Goal: Information Seeking & Learning: Check status

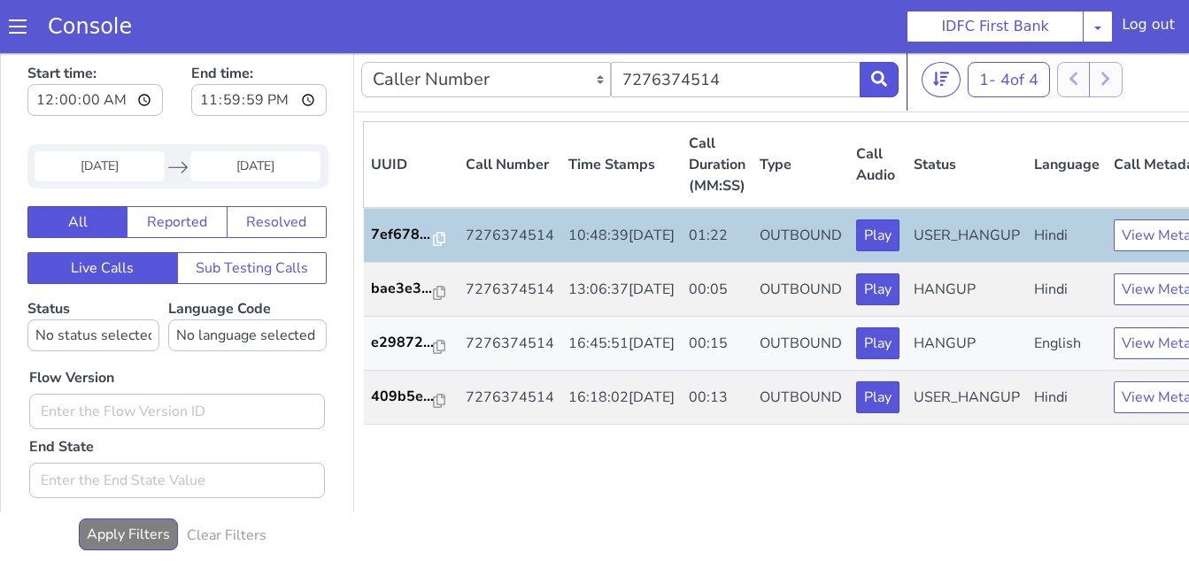
scroll to position [5, 0]
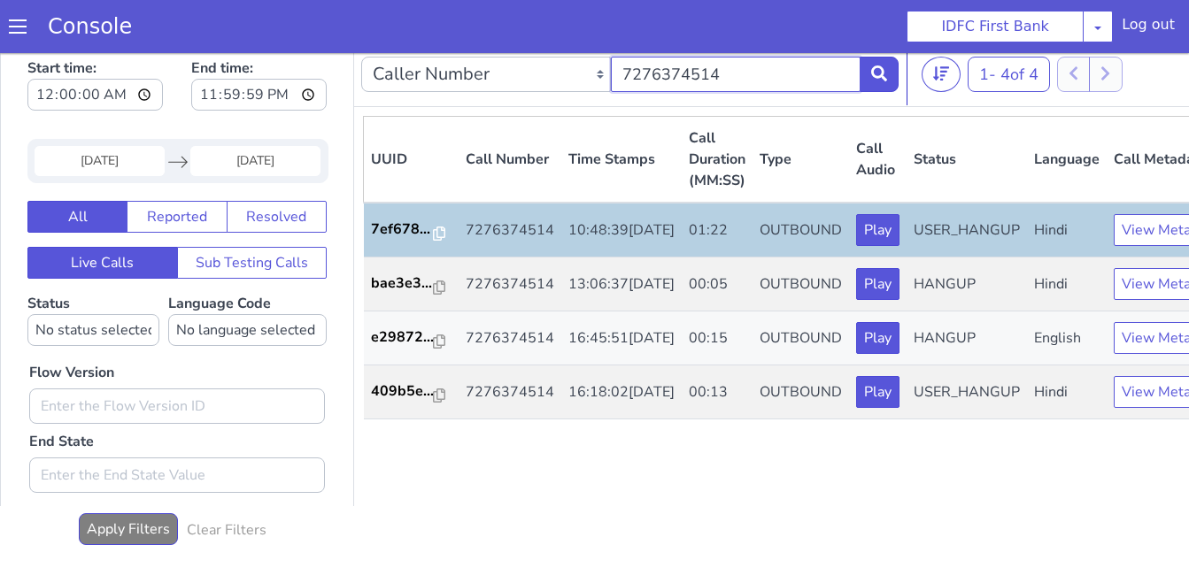
click at [771, 85] on input "7276374514" at bounding box center [736, 74] width 250 height 35
paste input "8348855253"
type input "8348855253"
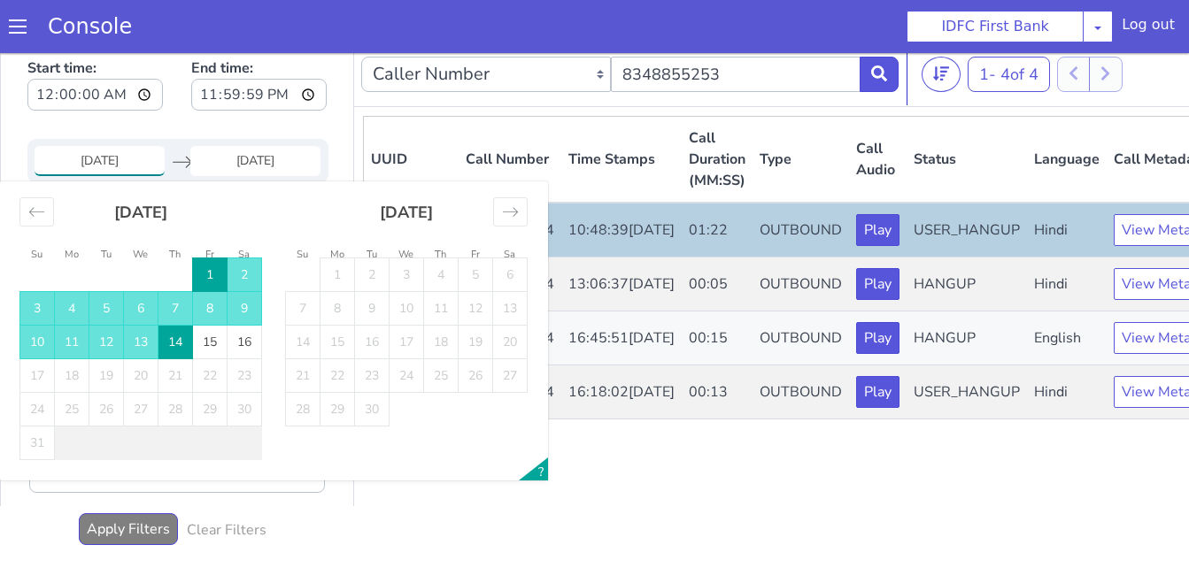
click at [110, 159] on input "01 Aug 2025" at bounding box center [100, 161] width 130 height 30
click at [41, 211] on icon "Move backward to switch to the previous month." at bounding box center [36, 212] width 17 height 17
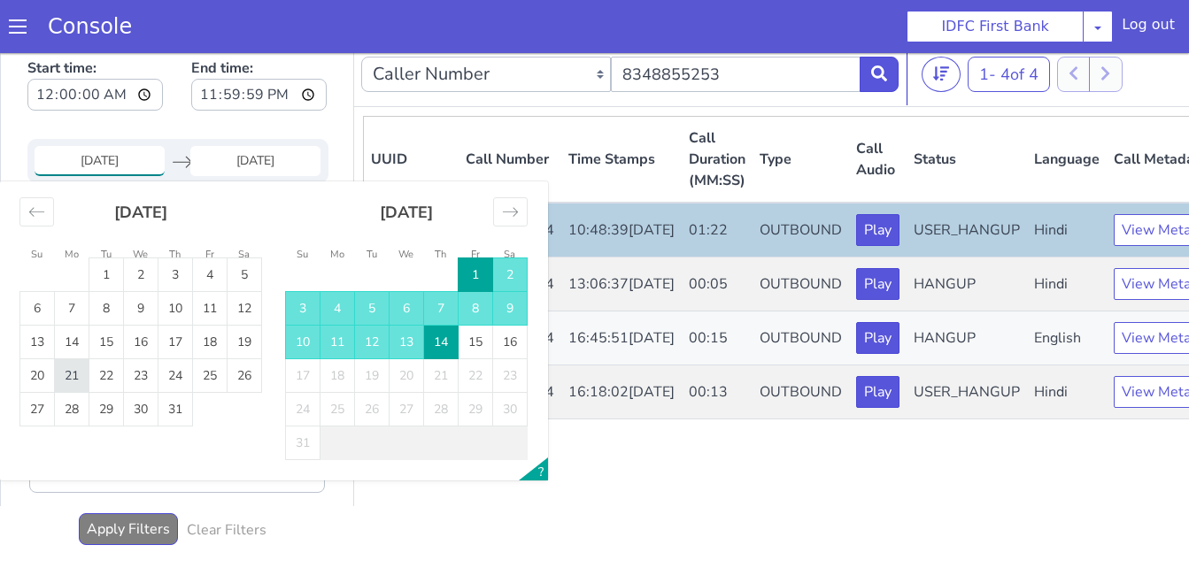
click at [80, 367] on td "21" at bounding box center [72, 376] width 35 height 34
type input "[DATE]"
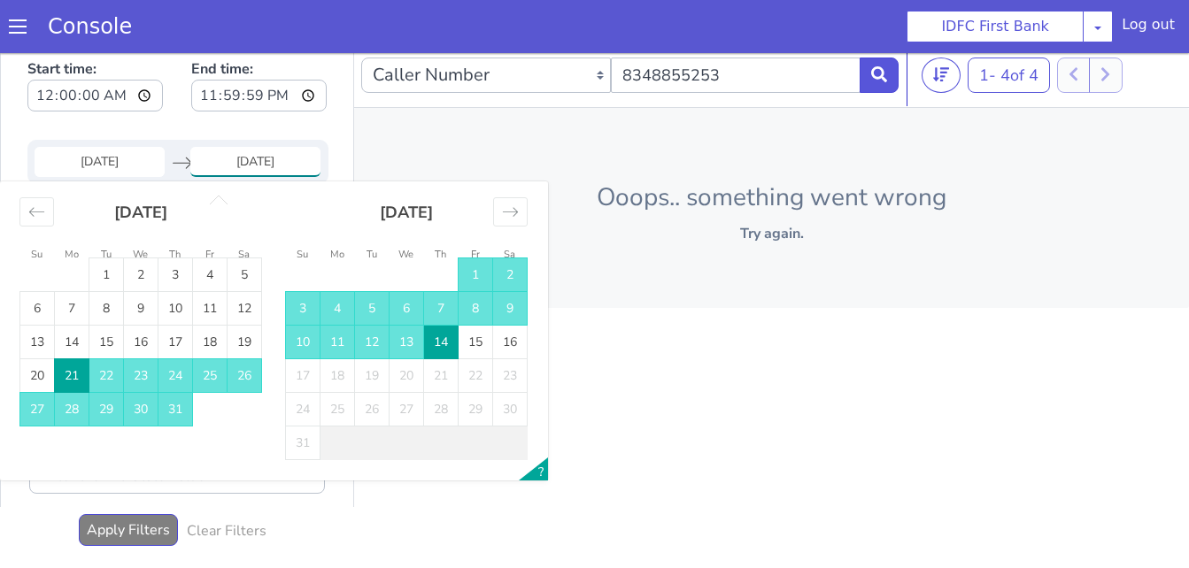
click at [81, 375] on td "21" at bounding box center [72, 376] width 35 height 34
type input "[DATE]"
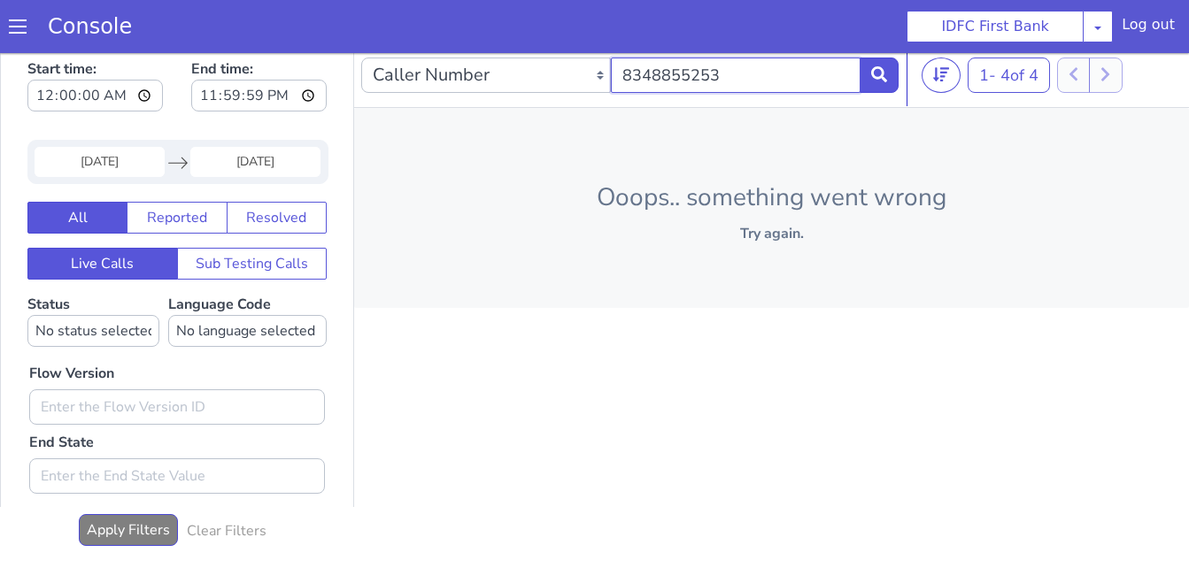
click at [772, 83] on input "8348855253" at bounding box center [736, 75] width 250 height 35
click at [872, 77] on icon at bounding box center [879, 74] width 16 height 16
click at [19, 26] on span at bounding box center [18, 27] width 18 height 18
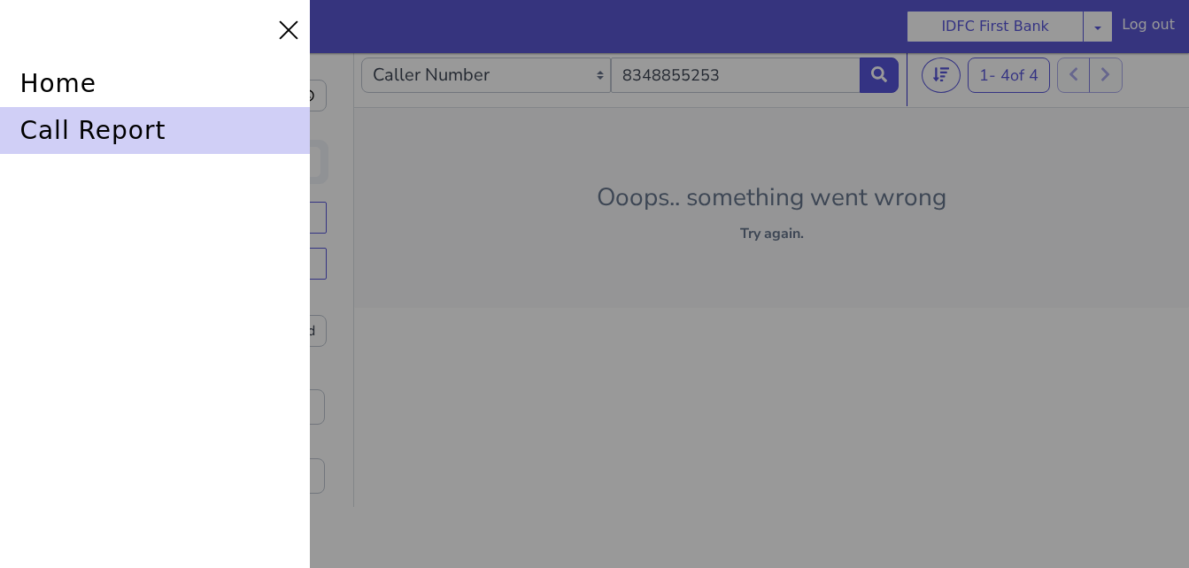
click at [84, 137] on div "call report" at bounding box center [155, 130] width 310 height 47
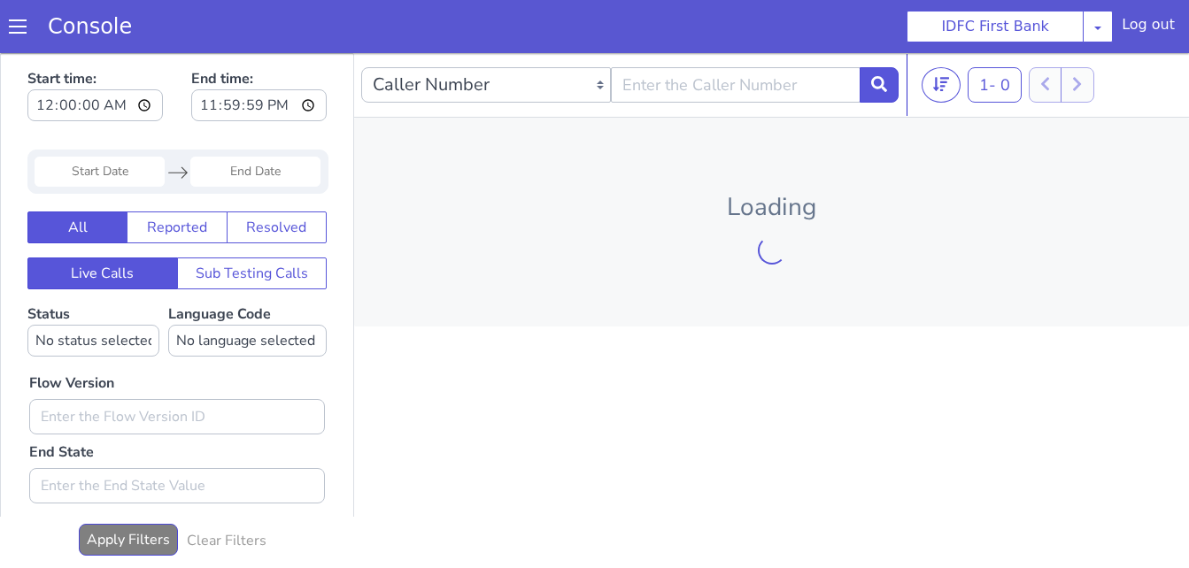
click at [123, 169] on input "Start Date" at bounding box center [100, 172] width 130 height 30
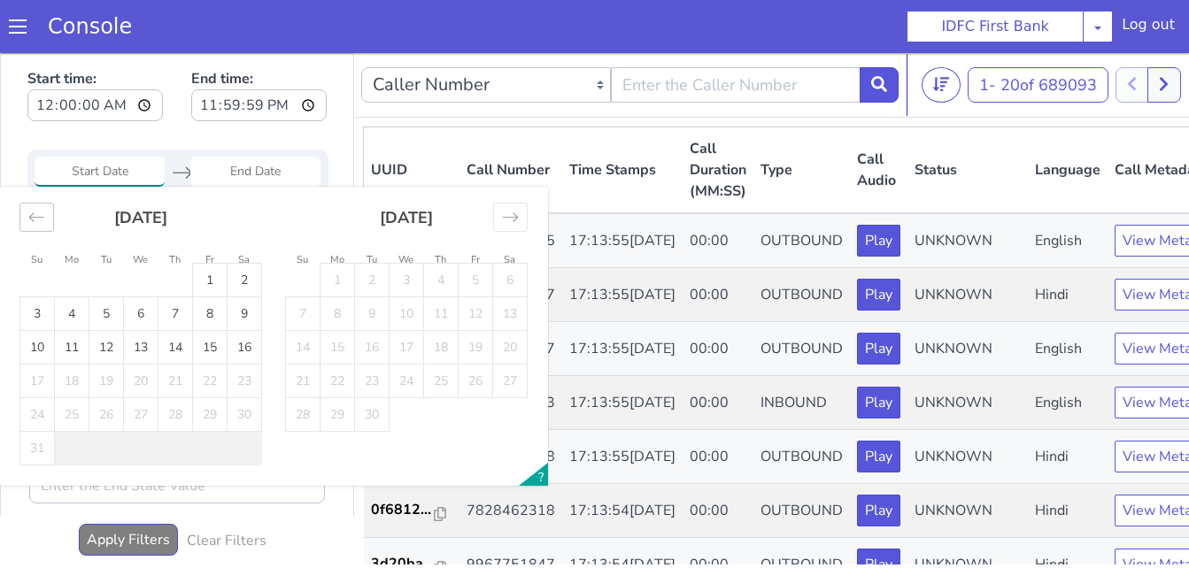
click at [48, 220] on div "Move backward to switch to the previous month." at bounding box center [36, 217] width 35 height 29
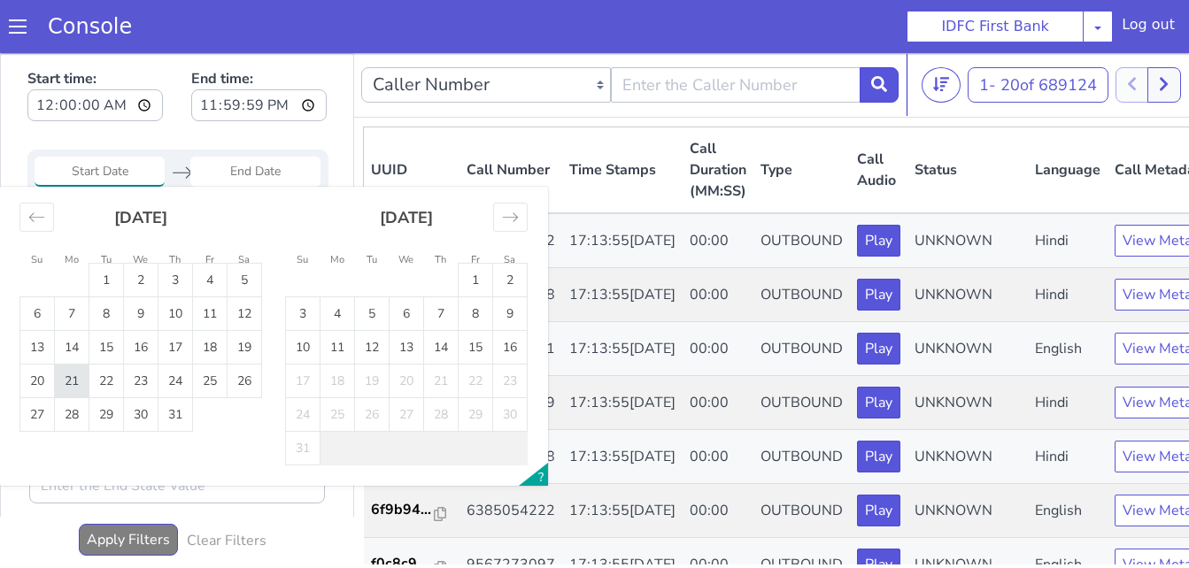
click at [81, 386] on td "21" at bounding box center [72, 382] width 35 height 34
type input "[DATE]"
click at [81, 385] on td "21" at bounding box center [72, 382] width 35 height 34
type input "[DATE]"
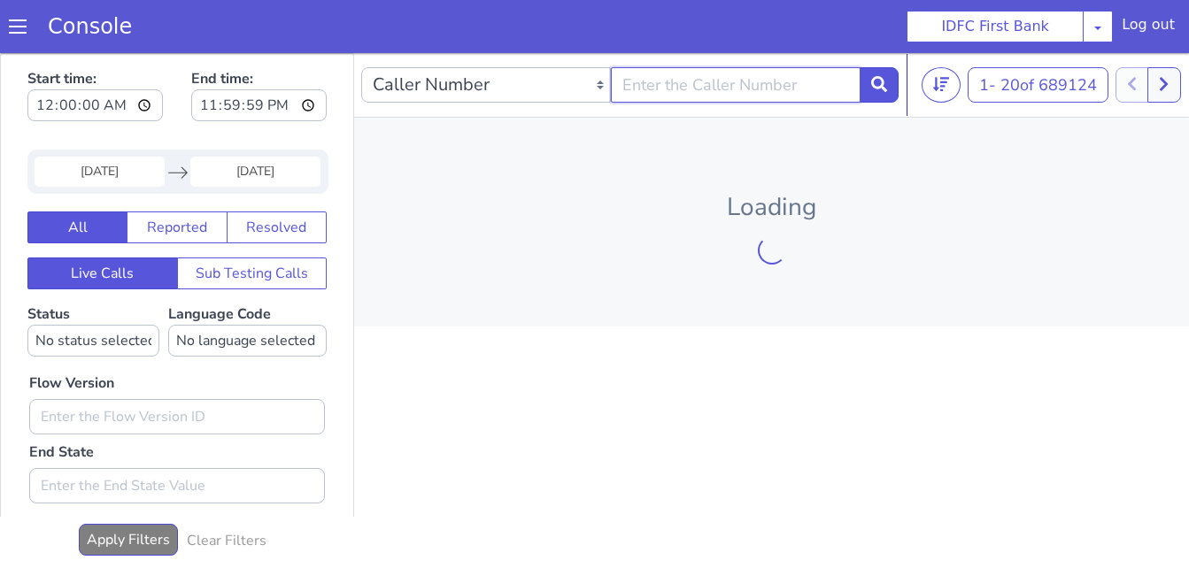
click at [721, 94] on input "text" at bounding box center [736, 84] width 250 height 35
paste input "8348855253"
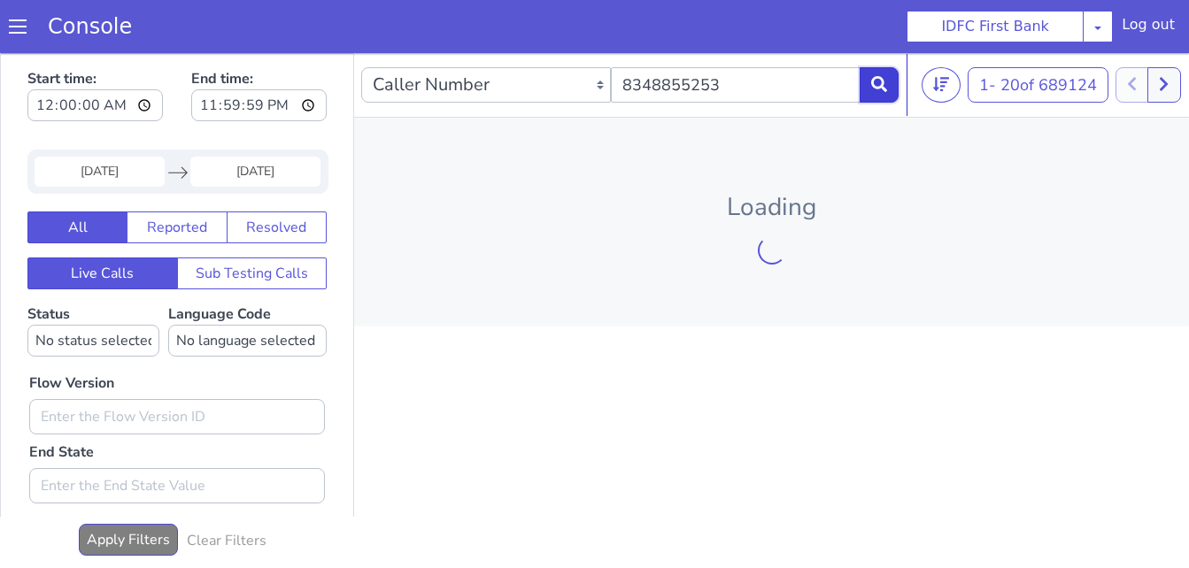
click at [869, 96] on button at bounding box center [879, 84] width 39 height 35
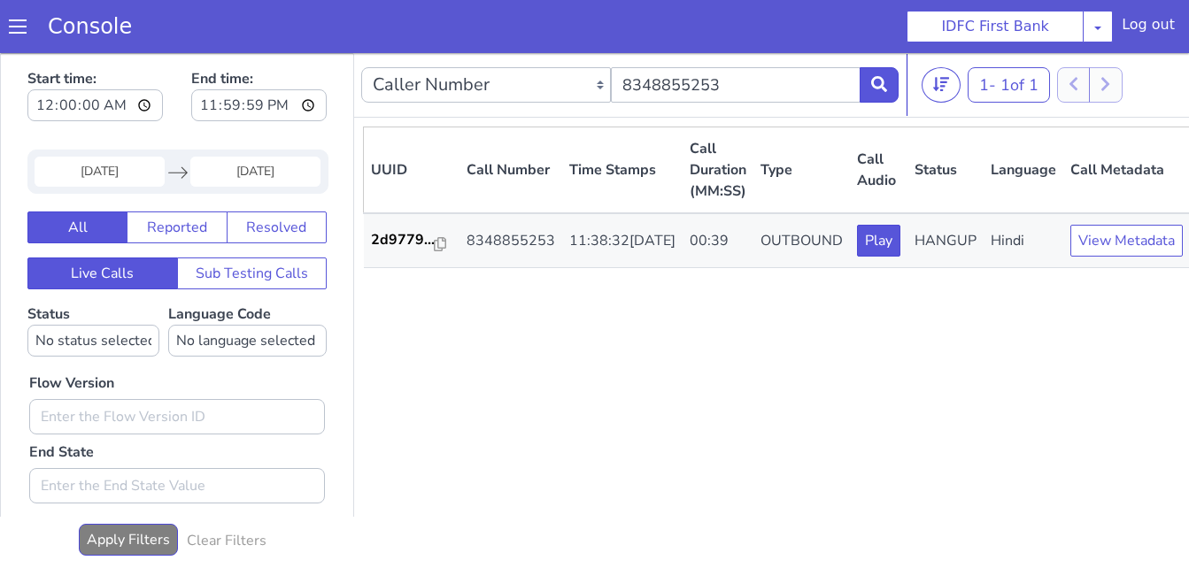
click at [588, 403] on div "UUID Call Number Time Stamps Call Duration (MM:SS) Type Call Audio Status Langu…" at bounding box center [776, 346] width 827 height 438
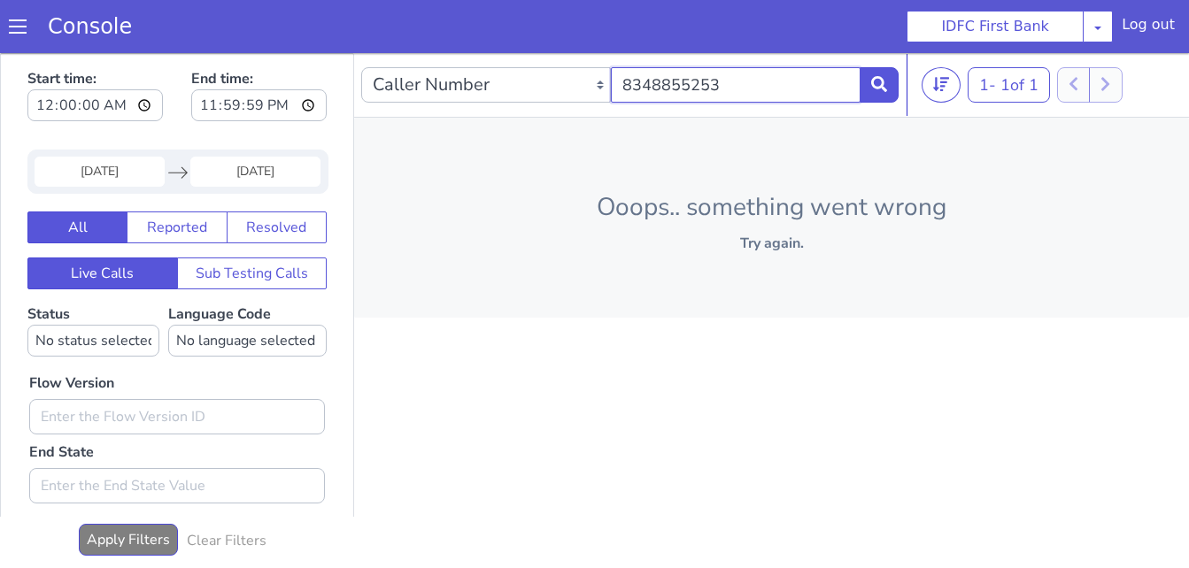
click at [720, 83] on input "8348855253" at bounding box center [736, 84] width 250 height 35
paste input "9914624500"
click at [887, 78] on icon at bounding box center [879, 84] width 16 height 16
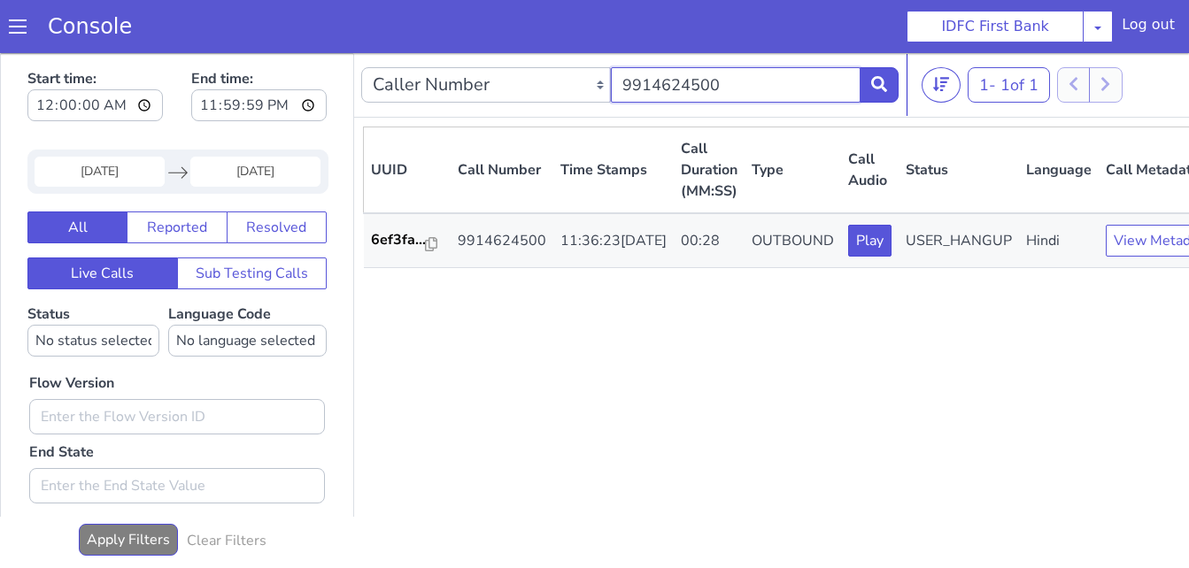
click at [749, 89] on input "9914624500" at bounding box center [736, 84] width 250 height 35
paste input "873759525"
click at [884, 92] on icon at bounding box center [879, 84] width 16 height 16
click at [729, 99] on input "9873759525" at bounding box center [736, 84] width 250 height 35
paste input "874290388"
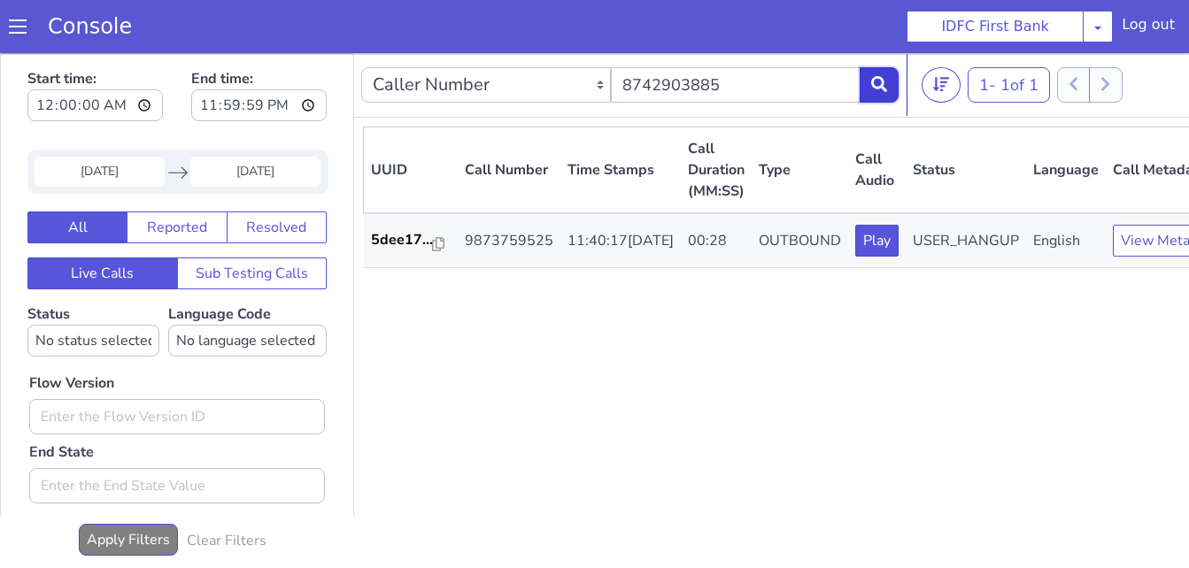
click at [872, 89] on icon at bounding box center [879, 84] width 16 height 16
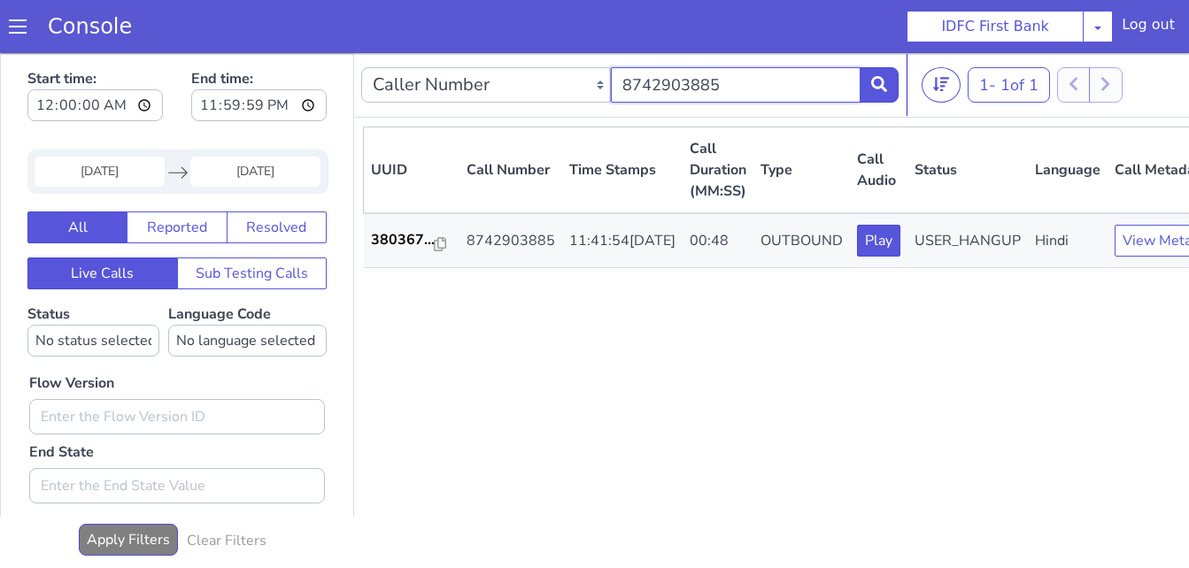
click at [755, 98] on input "8742903885" at bounding box center [736, 84] width 250 height 35
paste input "9660234156"
click at [868, 94] on button at bounding box center [879, 84] width 39 height 35
click at [756, 86] on input "9660234156" at bounding box center [736, 84] width 250 height 35
paste input "848071469"
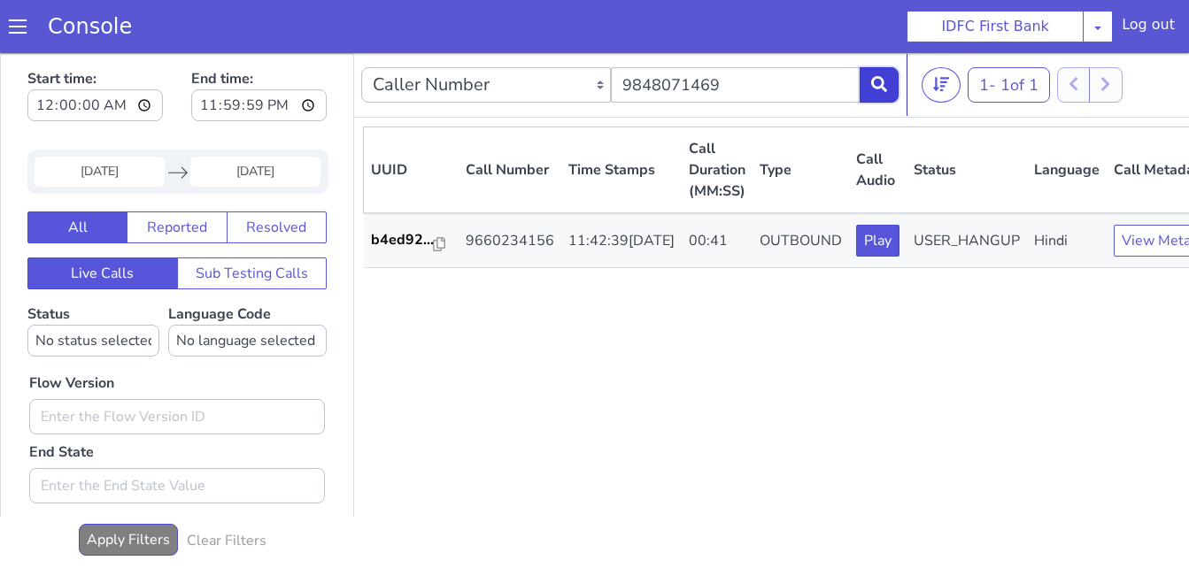
click at [892, 99] on button at bounding box center [879, 84] width 39 height 35
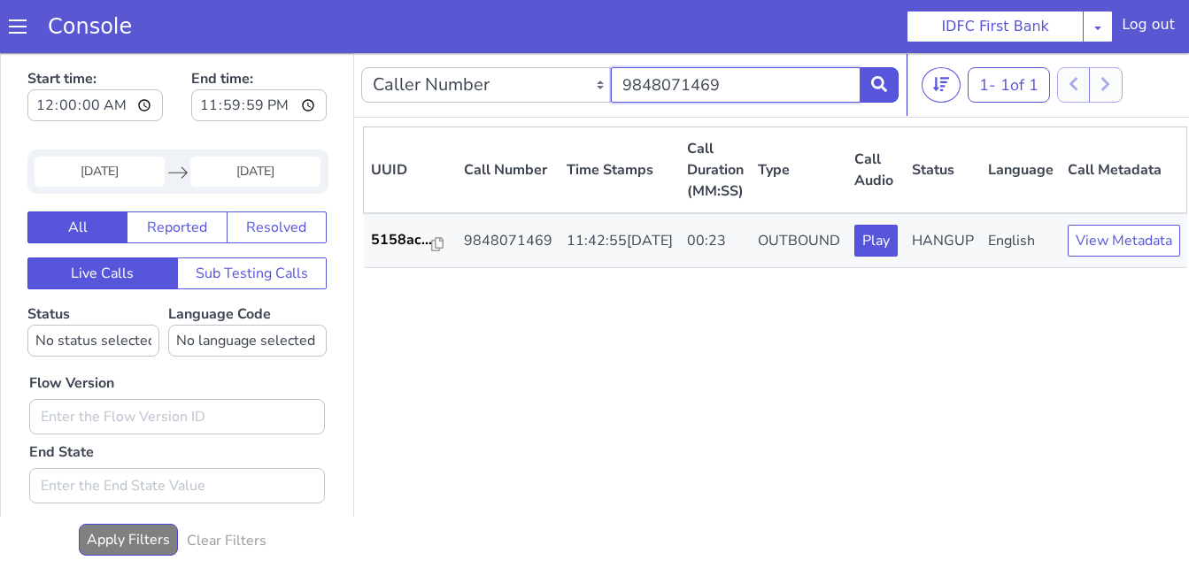
click at [776, 88] on input "9848071469" at bounding box center [736, 84] width 250 height 35
paste input "6284363985"
click at [880, 87] on icon at bounding box center [879, 84] width 16 height 16
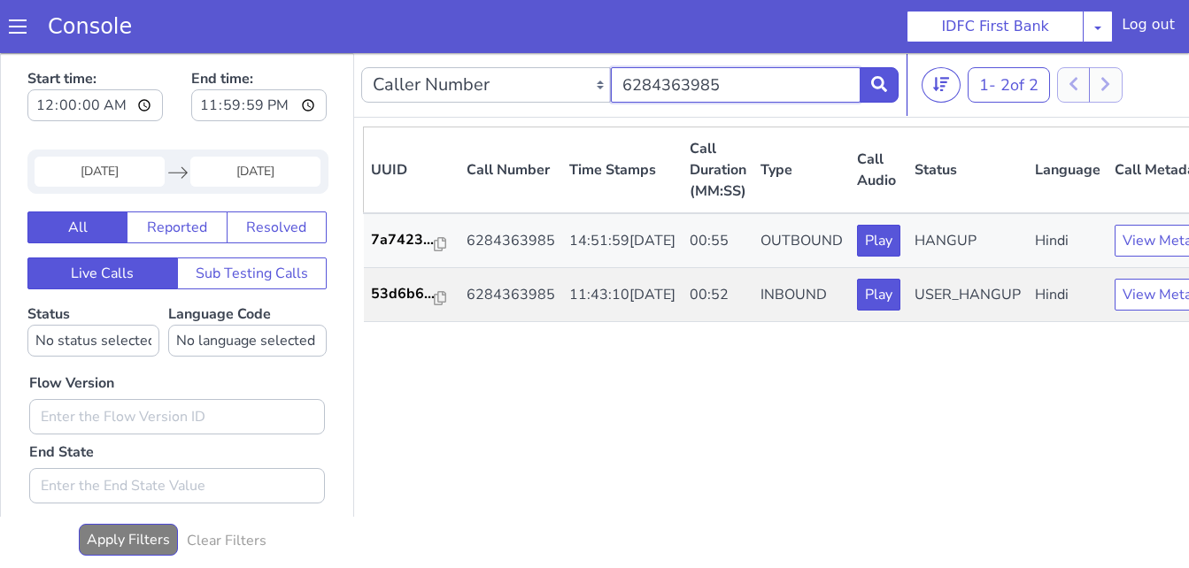
click at [783, 86] on input "6284363985" at bounding box center [736, 84] width 250 height 35
paste input "9453069151"
click at [884, 85] on icon at bounding box center [879, 84] width 16 height 16
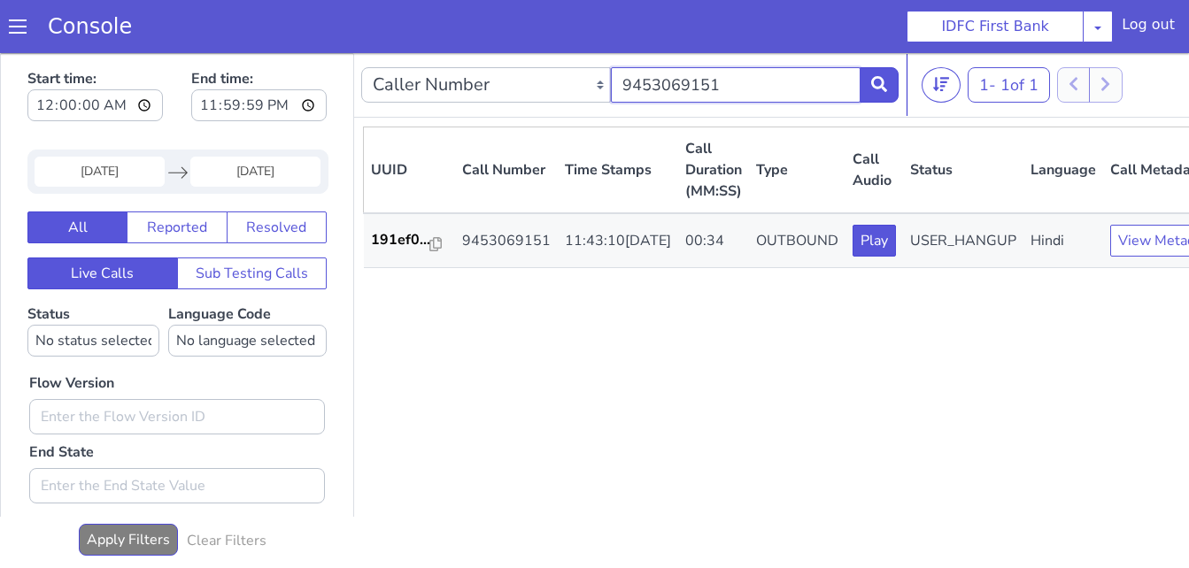
click at [758, 89] on input "9453069151" at bounding box center [736, 84] width 250 height 35
paste input "106641964"
click at [868, 90] on button at bounding box center [879, 84] width 39 height 35
click at [821, 81] on input "9106641964" at bounding box center [736, 84] width 250 height 35
paste input "050356141"
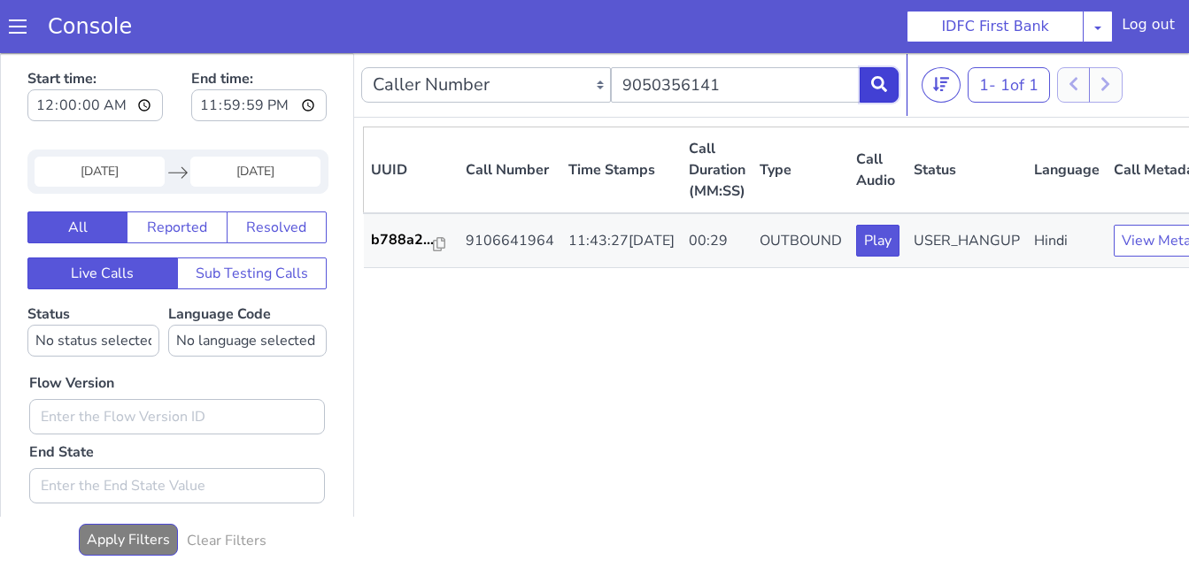
click at [889, 78] on button at bounding box center [879, 84] width 39 height 35
click at [787, 97] on input "9050356141" at bounding box center [736, 84] width 250 height 35
paste input "661444068"
click at [870, 80] on button at bounding box center [879, 84] width 39 height 35
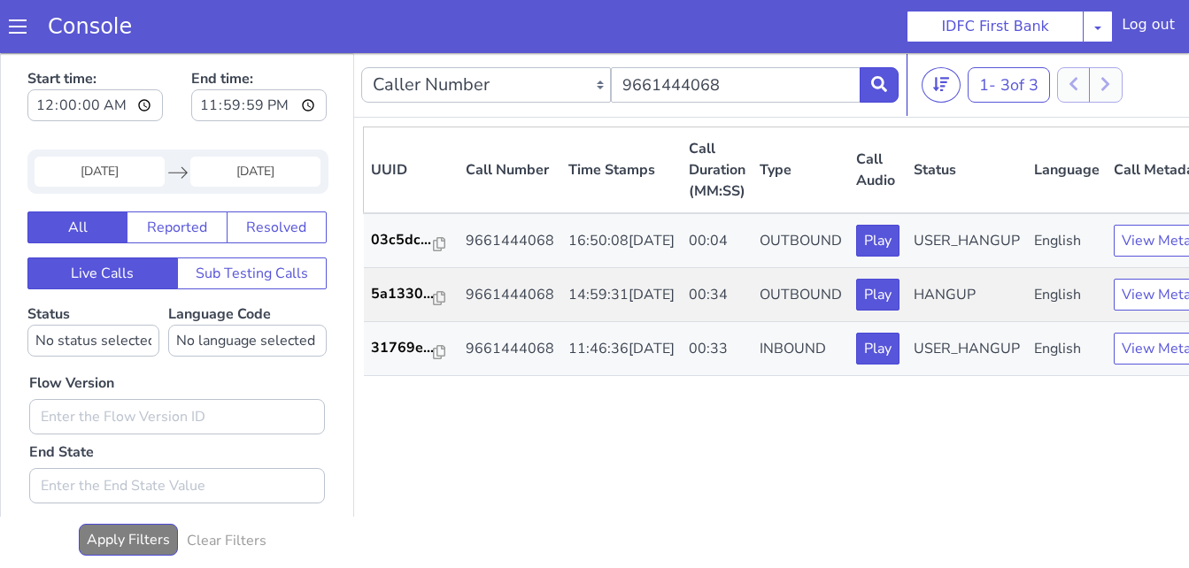
click at [711, 66] on div "Caller Number Call UUID Custom Parameter 9661444068" at bounding box center [629, 85] width 537 height 50
click at [713, 78] on input "9661444068" at bounding box center [736, 84] width 250 height 35
paste input "8451997976"
click at [891, 85] on button at bounding box center [879, 84] width 39 height 35
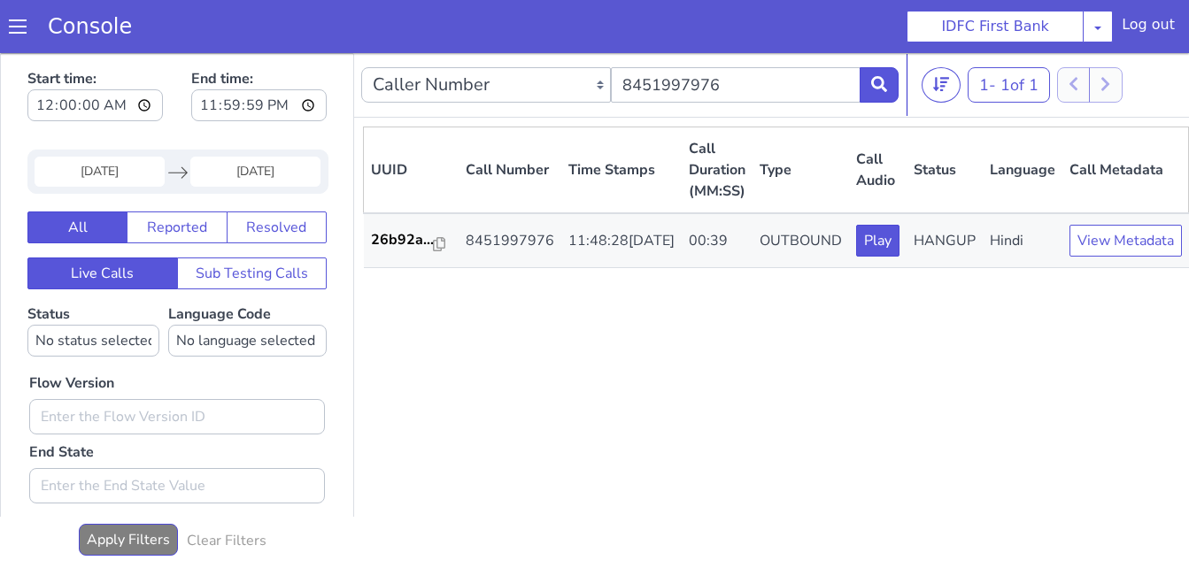
click at [758, 60] on div "Caller Number Call UUID Custom Parameter 8451997976" at bounding box center [629, 85] width 537 height 50
click at [752, 85] on input "8451997976" at bounding box center [736, 84] width 250 height 35
paste input "9814968064"
click at [868, 91] on button at bounding box center [879, 84] width 39 height 35
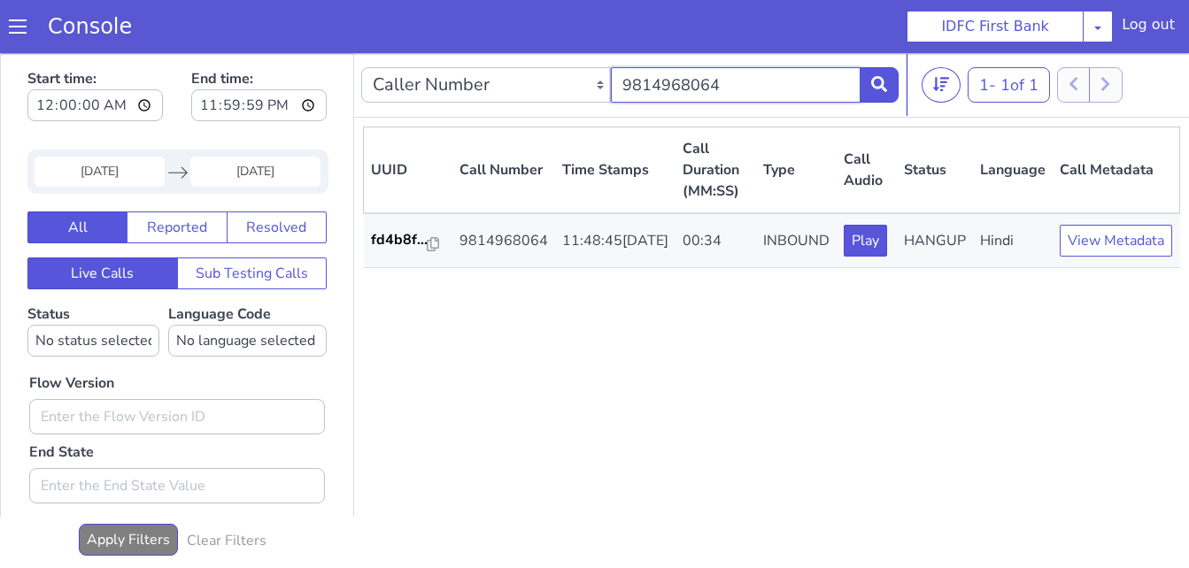
click at [715, 68] on input "9814968064" at bounding box center [736, 84] width 250 height 35
paste input "012958951"
click at [887, 88] on icon at bounding box center [879, 84] width 16 height 16
click at [782, 83] on input "9012958951" at bounding box center [736, 84] width 250 height 35
paste input "177037834"
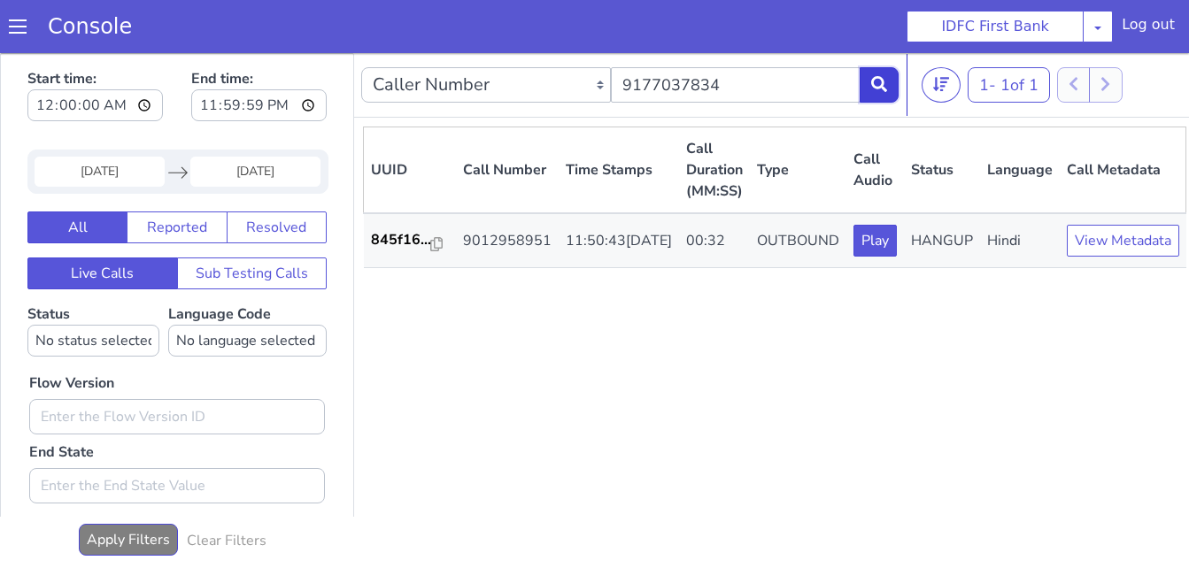
click at [879, 90] on icon at bounding box center [879, 84] width 16 height 16
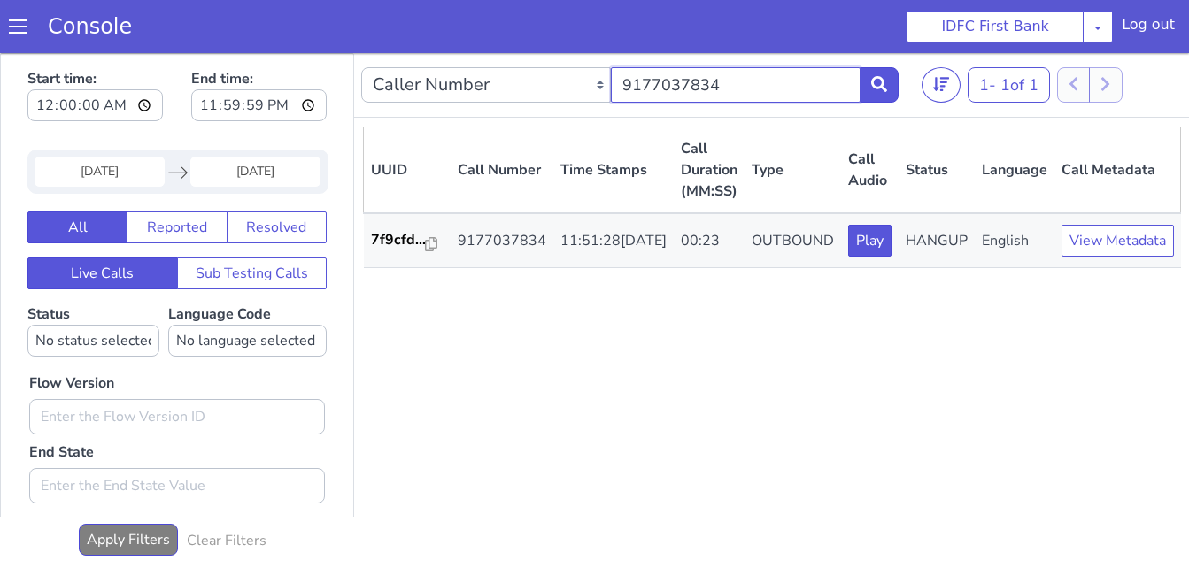
click at [732, 96] on input "9177037834" at bounding box center [736, 84] width 250 height 35
paste input "810832442"
click at [891, 94] on button at bounding box center [879, 84] width 39 height 35
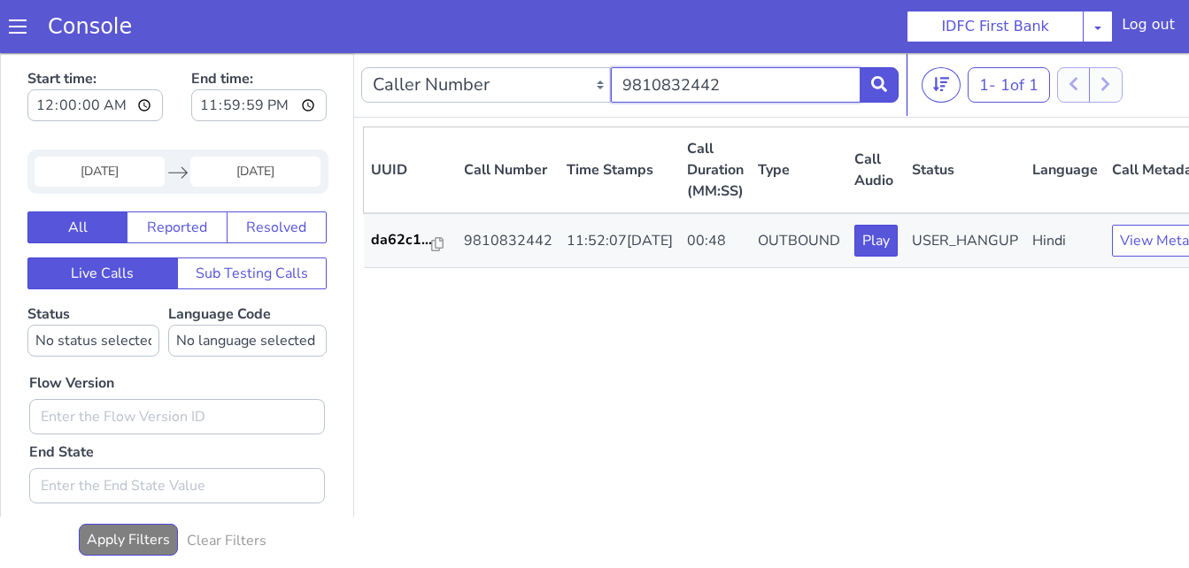
click at [790, 88] on input "9810832442" at bounding box center [736, 84] width 250 height 35
paste input "7699123535"
click at [887, 68] on div "Caller Number Call UUID Custom Parameter 7699123535" at bounding box center [629, 85] width 537 height 50
click at [885, 76] on icon at bounding box center [879, 84] width 16 height 16
click at [636, 351] on div "UUID Call Number Time Stamps Call Duration (MM:SS) Type Call Audio Status Langu…" at bounding box center [797, 346] width 869 height 438
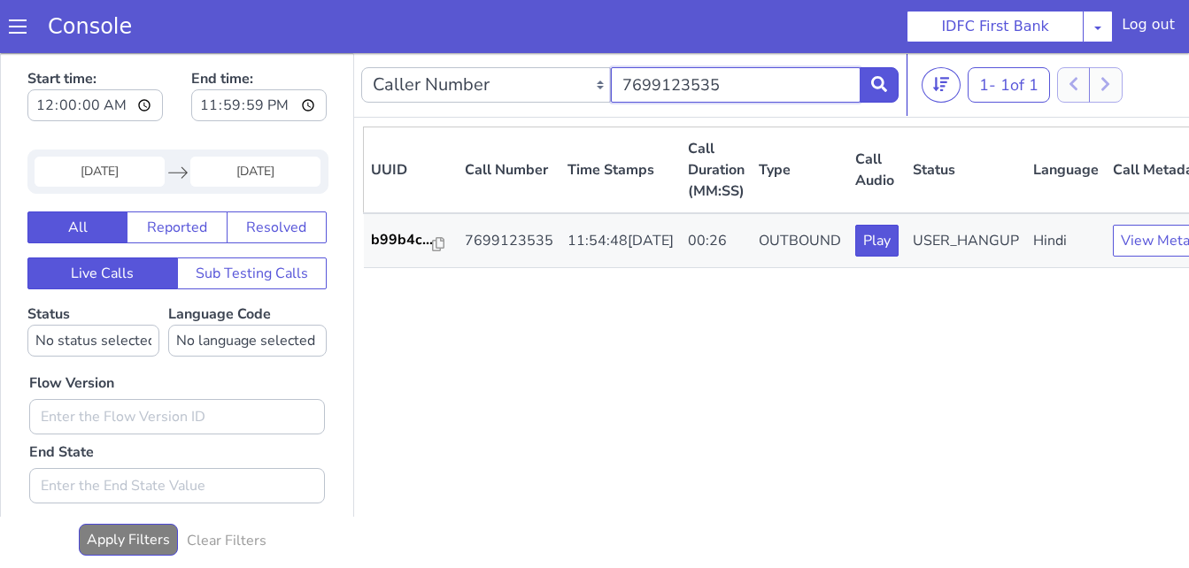
click at [734, 83] on input "7699123535" at bounding box center [736, 84] width 250 height 35
paste input "397445056"
click at [887, 79] on icon at bounding box center [879, 84] width 16 height 16
click at [729, 92] on input "7397445056" at bounding box center [736, 84] width 250 height 35
paste input "982031903"
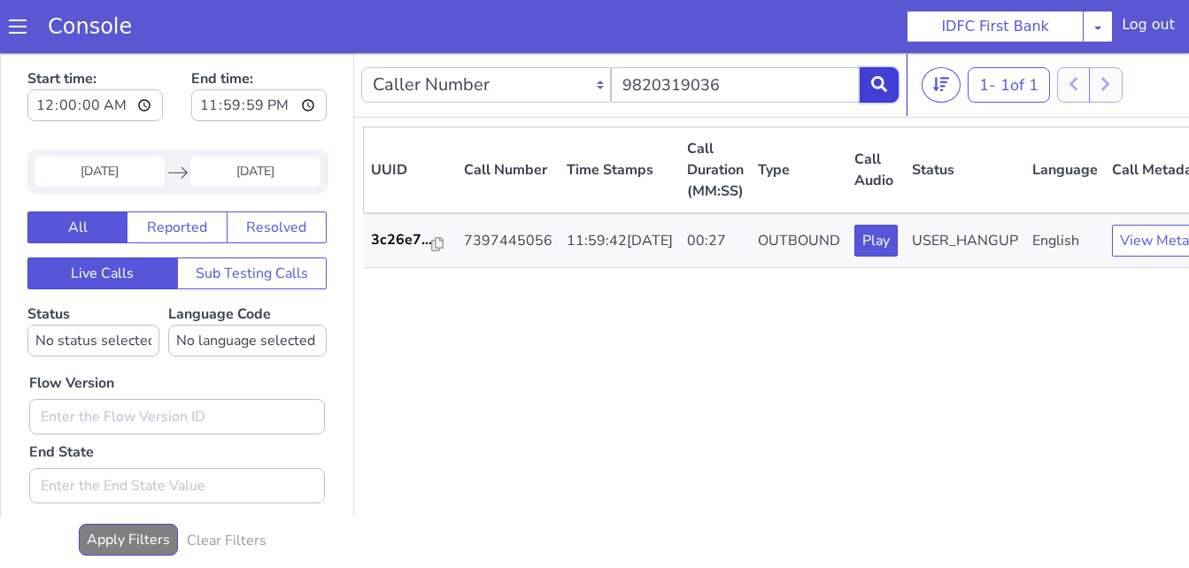
click at [877, 84] on icon at bounding box center [879, 84] width 16 height 16
click at [726, 62] on div "Caller Number Call UUID Custom Parameter 9820319036" at bounding box center [629, 85] width 537 height 50
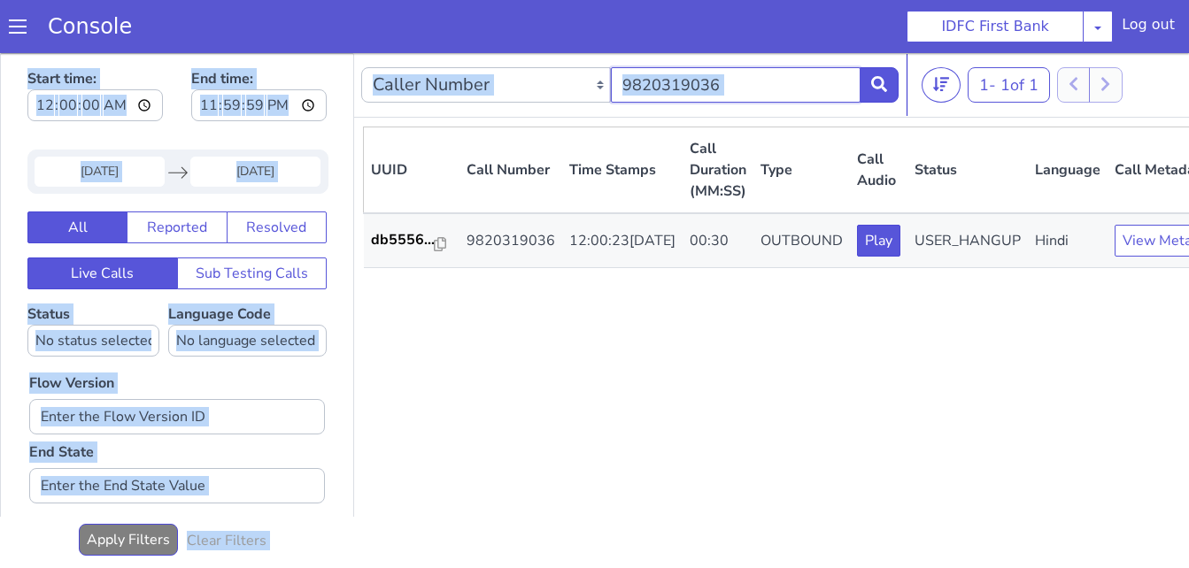
click at [730, 91] on input "9820319036" at bounding box center [736, 84] width 250 height 35
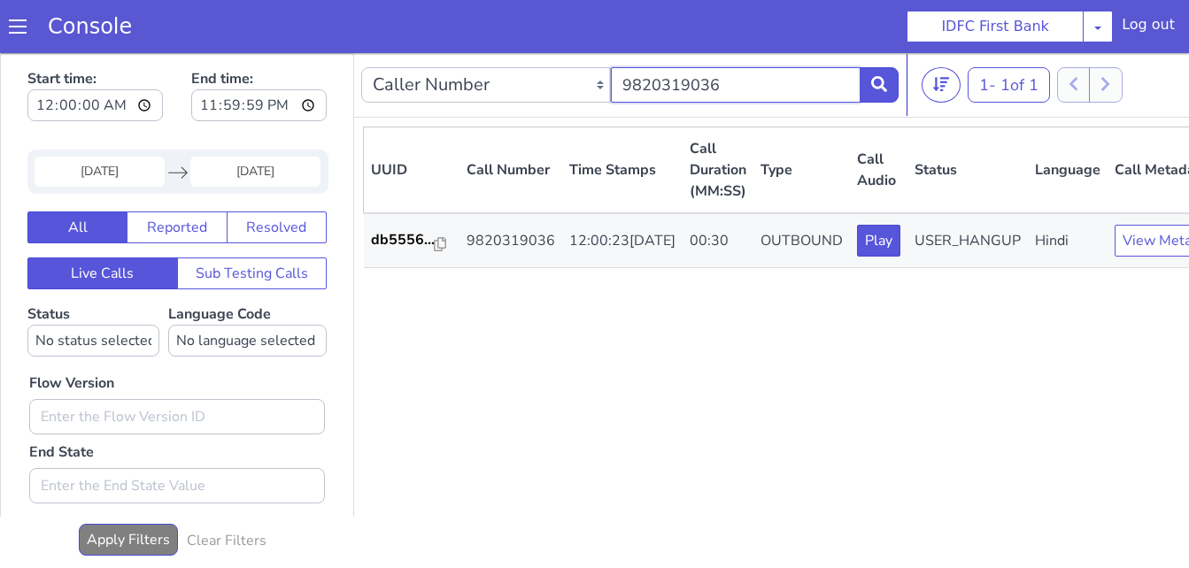
paste input "437584454"
click at [871, 83] on icon at bounding box center [879, 84] width 16 height 16
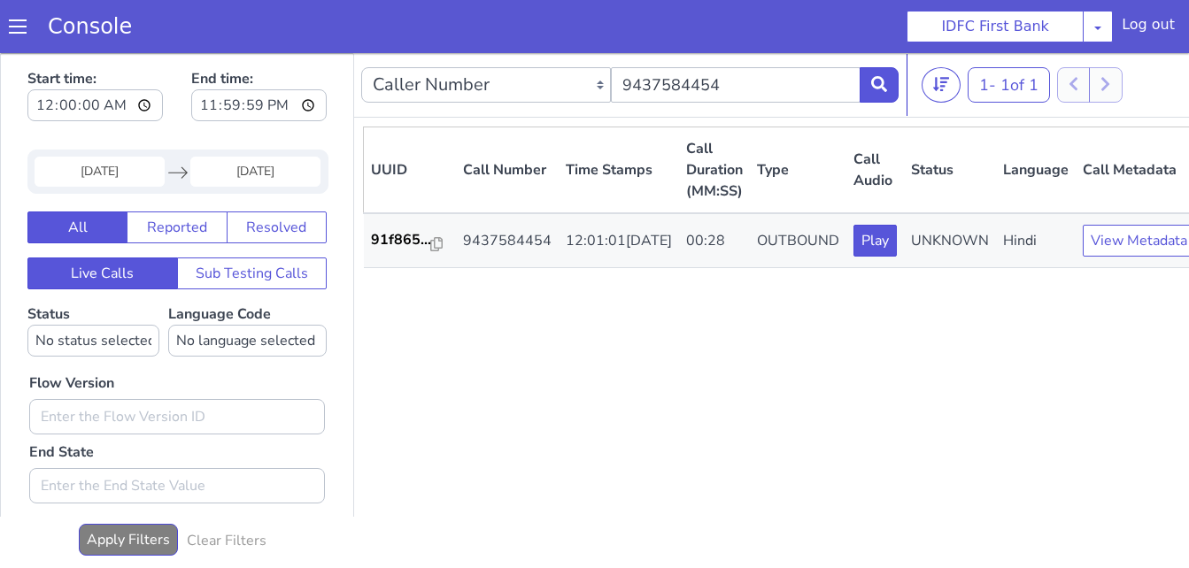
click at [760, 58] on nav "Caller Number Call UUID Custom Parameter 9437584454 1 - 1 of 1 20 50 100" at bounding box center [782, 85] width 857 height 65
click at [751, 77] on input "9437584454" at bounding box center [736, 84] width 250 height 35
paste input "8449686321"
click at [878, 96] on button at bounding box center [879, 84] width 39 height 35
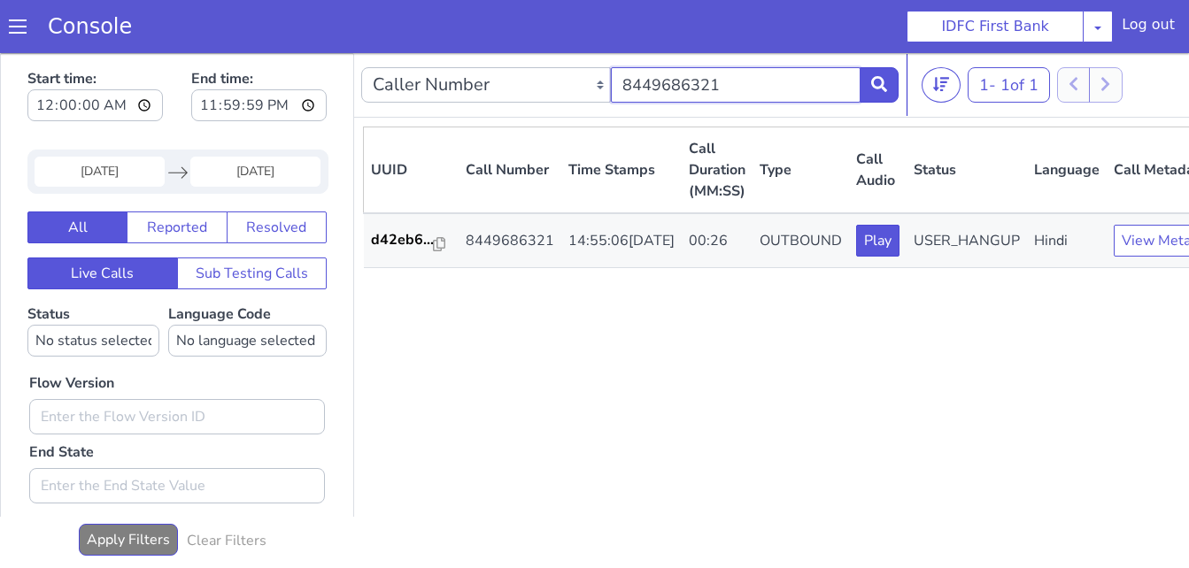
click at [735, 80] on input "8449686321" at bounding box center [736, 84] width 250 height 35
paste input "9613853226"
click at [873, 87] on icon at bounding box center [879, 84] width 16 height 16
click at [731, 97] on input "9613853226" at bounding box center [736, 84] width 250 height 35
paste input "819038262"
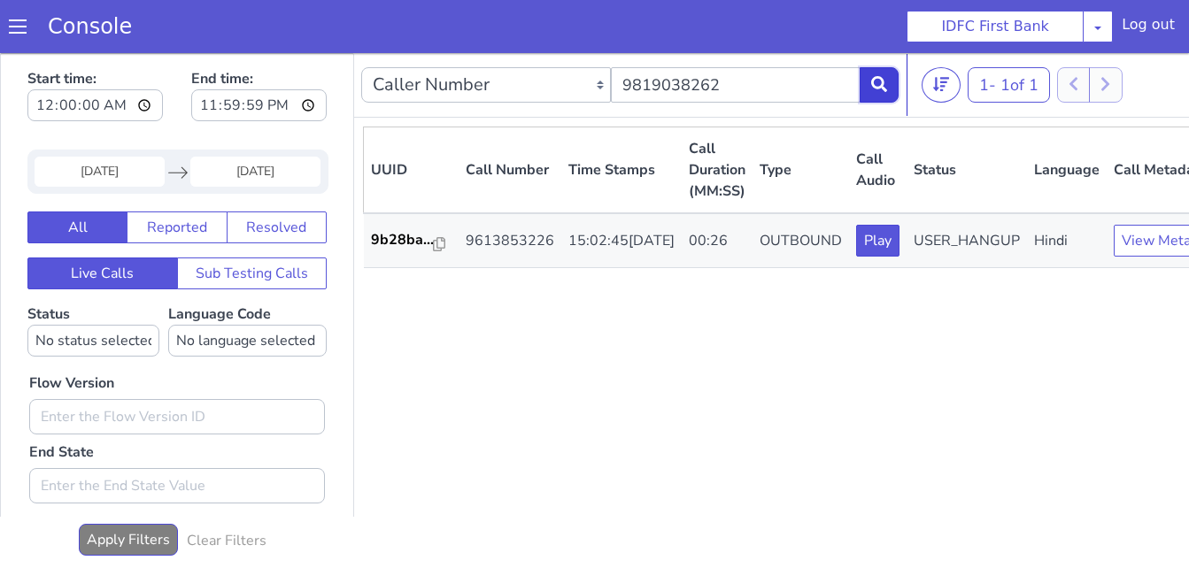
click at [869, 91] on button at bounding box center [879, 84] width 39 height 35
click at [741, 65] on div "Caller Number Call UUID Custom Parameter 9819038262" at bounding box center [629, 85] width 537 height 50
click at [740, 76] on input "9819038262" at bounding box center [736, 84] width 250 height 35
paste input "082158794"
click at [875, 90] on icon at bounding box center [879, 84] width 16 height 16
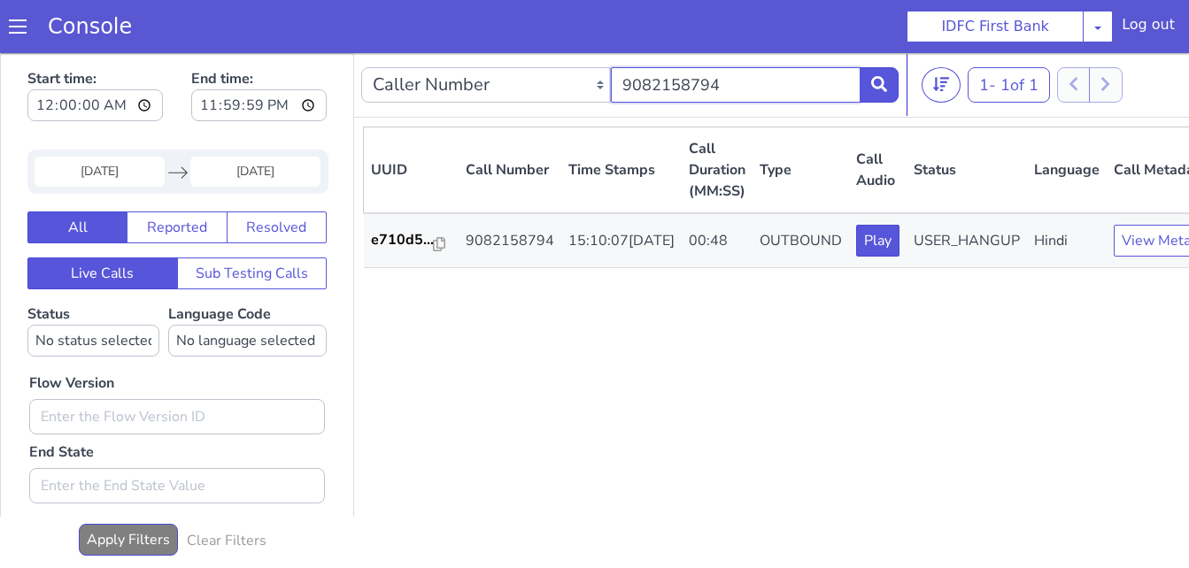
click at [757, 82] on input "9082158794" at bounding box center [736, 84] width 250 height 35
paste input "523628833"
click at [886, 69] on button at bounding box center [879, 84] width 39 height 35
click at [735, 86] on input "9523628833" at bounding box center [736, 84] width 250 height 35
paste input "149217859"
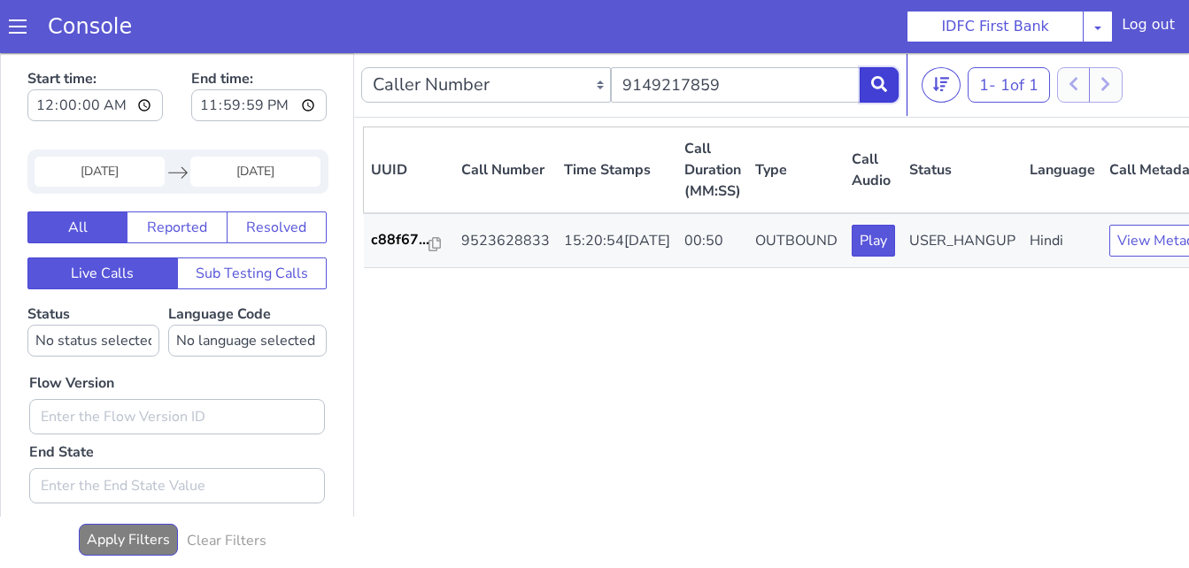
click at [890, 81] on button at bounding box center [879, 84] width 39 height 35
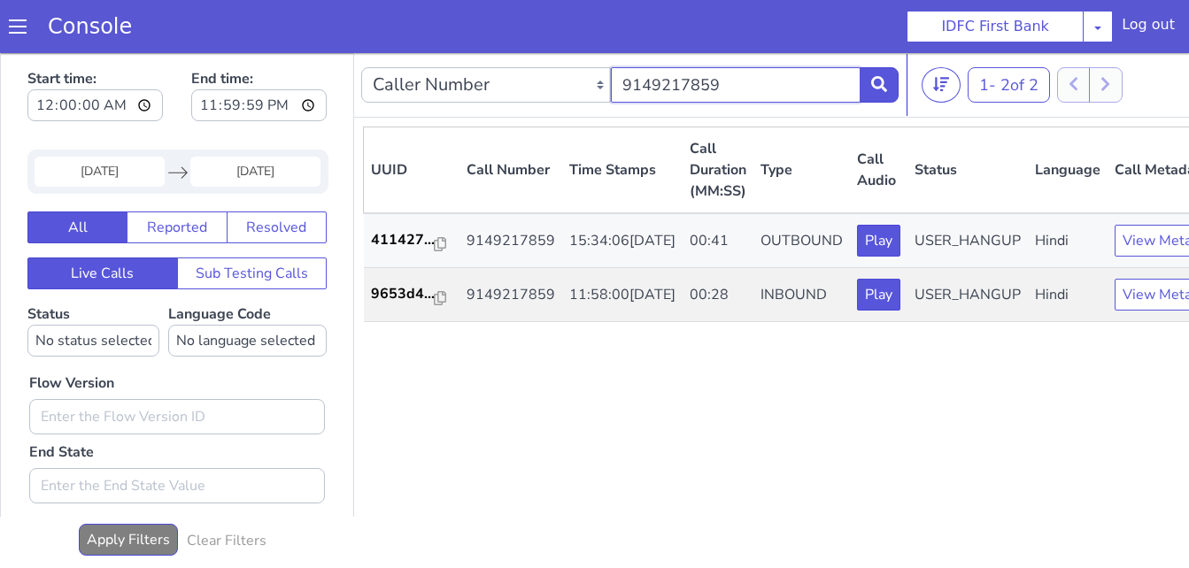
click at [743, 96] on input "9149217859" at bounding box center [736, 84] width 250 height 35
paste input "898584492"
click at [884, 67] on div "Caller Number Call UUID Custom Parameter 8985844929" at bounding box center [629, 85] width 537 height 50
click at [884, 74] on button at bounding box center [879, 84] width 39 height 35
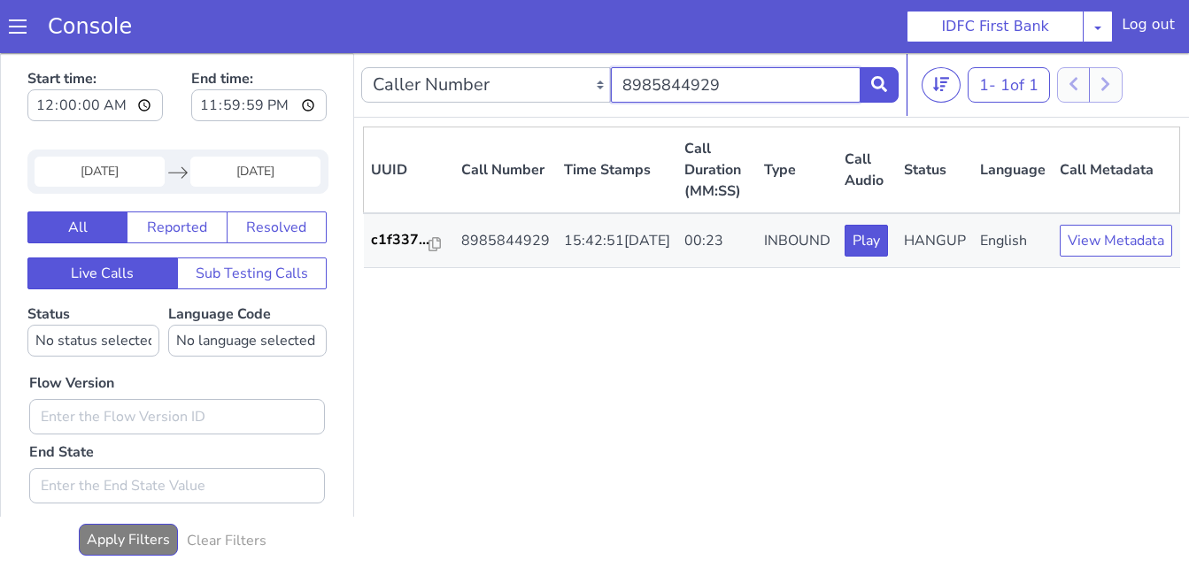
click at [764, 89] on input "8985844929" at bounding box center [736, 84] width 250 height 35
paste input "9822346000"
click at [874, 76] on icon at bounding box center [879, 84] width 16 height 16
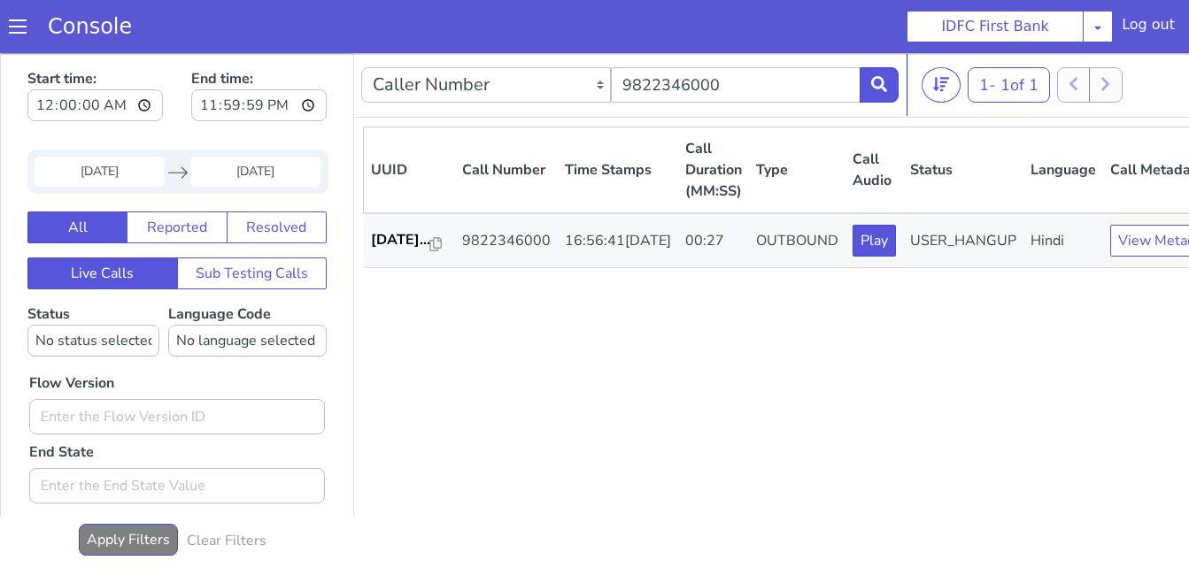
click at [1082, 327] on div "UUID Call Number Time Stamps Call Duration (MM:SS) Type Call Audio Status Langu…" at bounding box center [796, 346] width 867 height 438
click at [774, 87] on input "9822346000" at bounding box center [736, 84] width 250 height 35
paste input "106611636"
click at [885, 83] on icon at bounding box center [879, 84] width 16 height 16
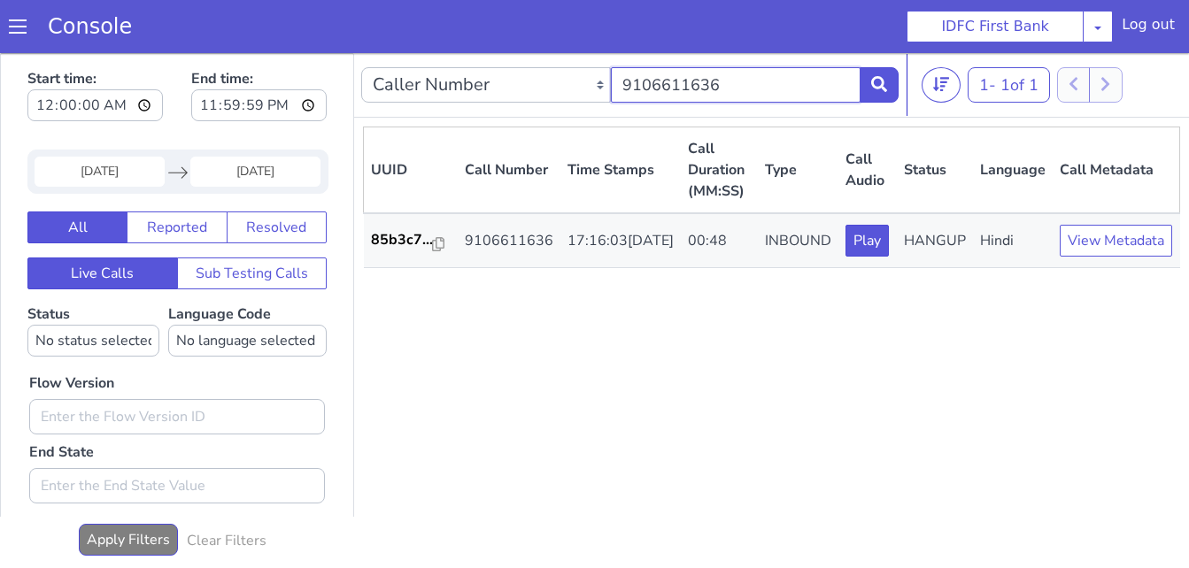
click at [765, 80] on input "9106611636" at bounding box center [736, 84] width 250 height 35
paste input "8699908883"
click at [880, 71] on button at bounding box center [879, 84] width 39 height 35
click at [754, 90] on input "8699908883" at bounding box center [736, 84] width 250 height 35
paste input "9845255005"
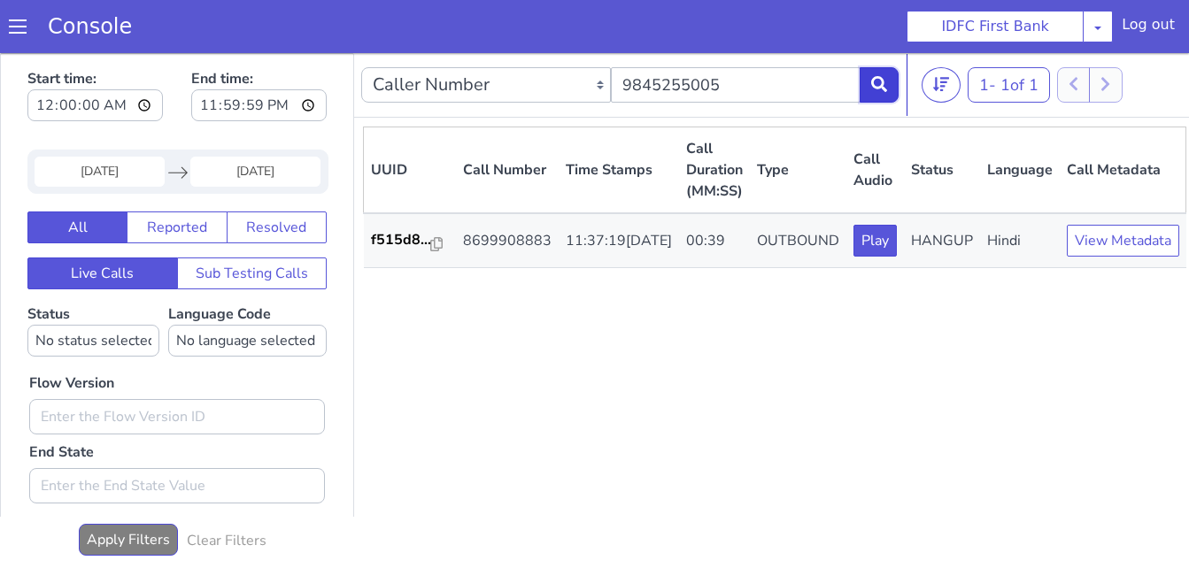
click at [869, 90] on button at bounding box center [879, 84] width 39 height 35
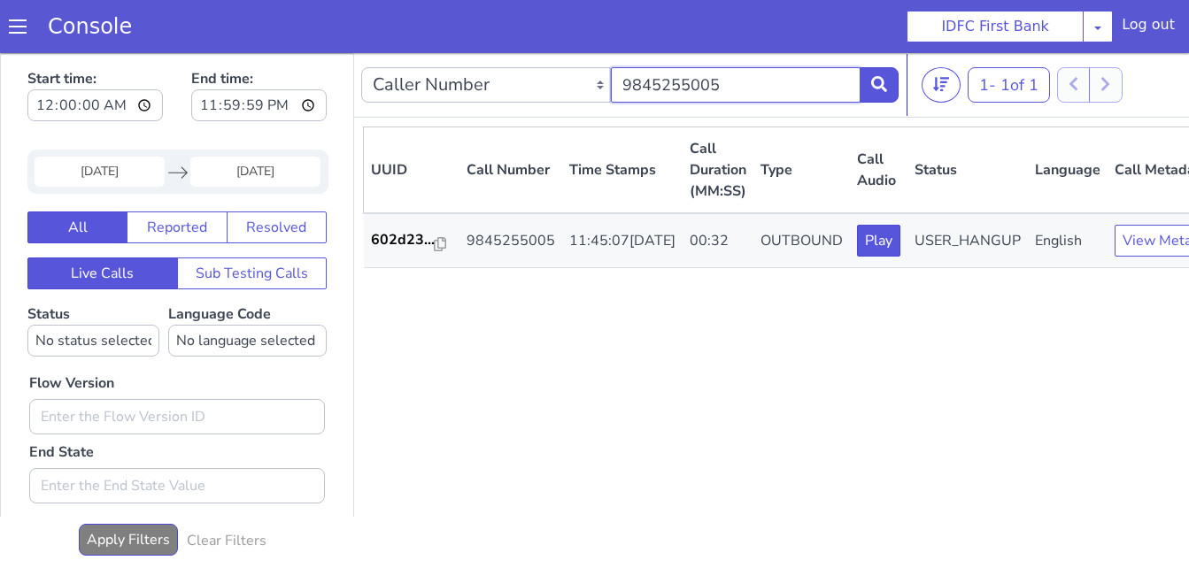
click at [729, 90] on input "9845255005" at bounding box center [736, 84] width 250 height 35
paste input "57678926"
click at [888, 81] on button at bounding box center [879, 84] width 39 height 35
click at [709, 82] on input "9576789265" at bounding box center [736, 84] width 250 height 35
paste input "8658235966"
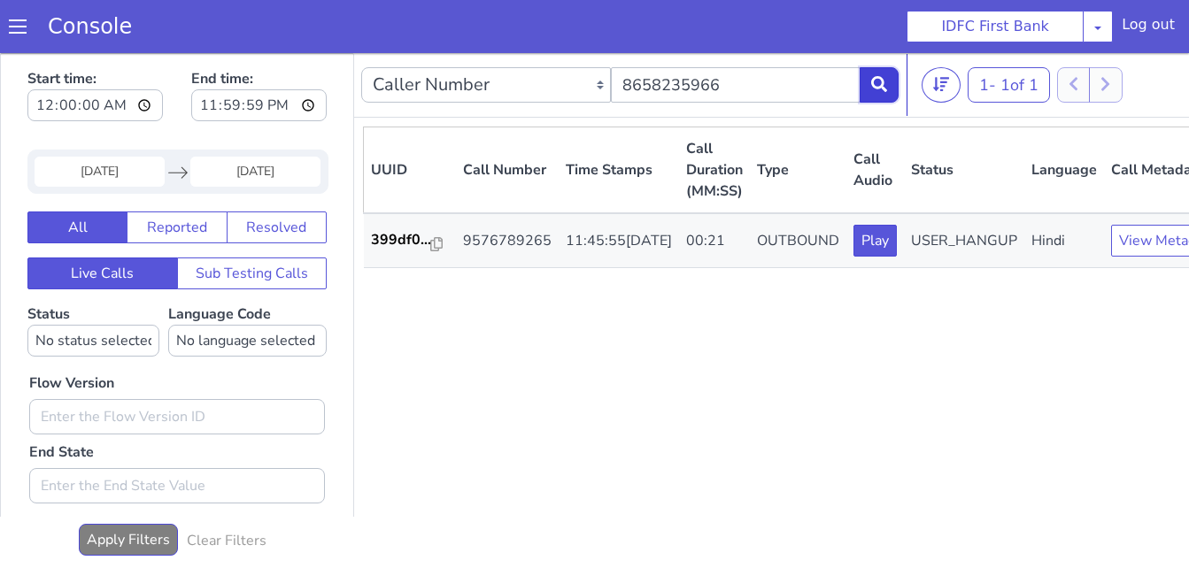
click at [883, 86] on icon at bounding box center [879, 84] width 16 height 16
click at [760, 83] on input "8658235966" at bounding box center [736, 84] width 250 height 35
paste input "9703012629"
click at [890, 72] on button at bounding box center [879, 84] width 39 height 35
click at [739, 94] on input "9703012629" at bounding box center [736, 84] width 250 height 35
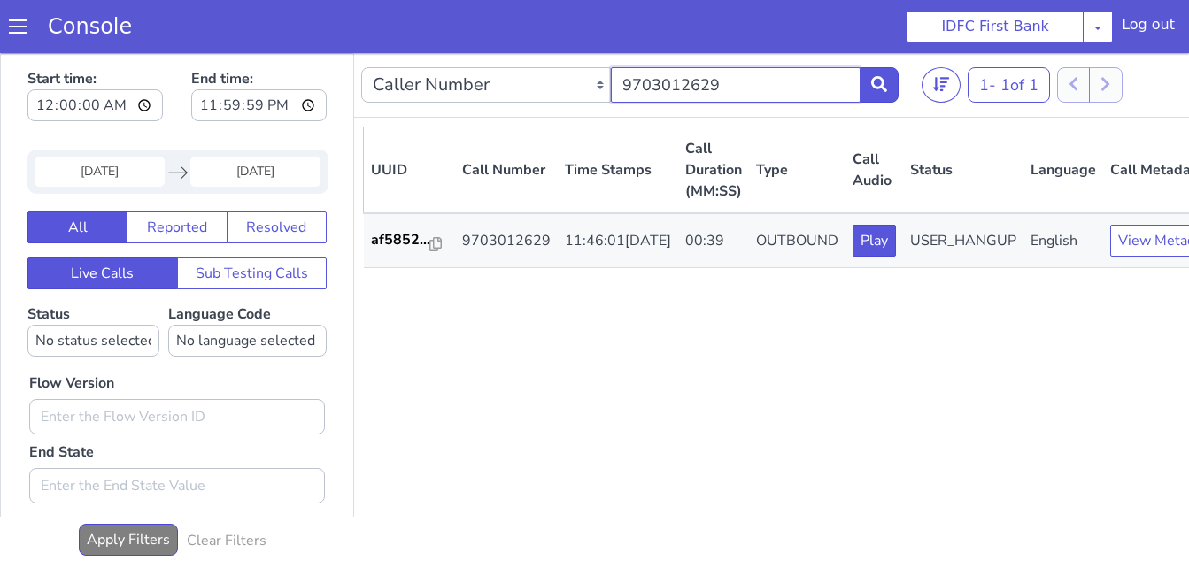
paste input "7569515861"
click at [881, 95] on button at bounding box center [879, 84] width 39 height 35
click at [759, 82] on input "7569515861" at bounding box center [736, 84] width 250 height 35
paste input "9160800344"
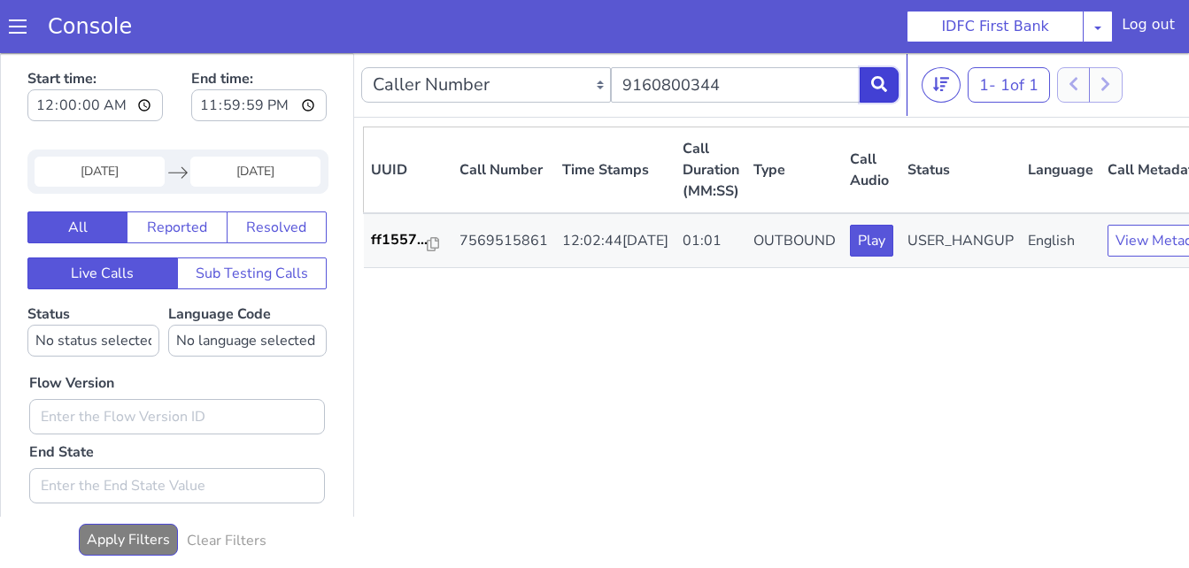
click at [879, 97] on button at bounding box center [879, 84] width 39 height 35
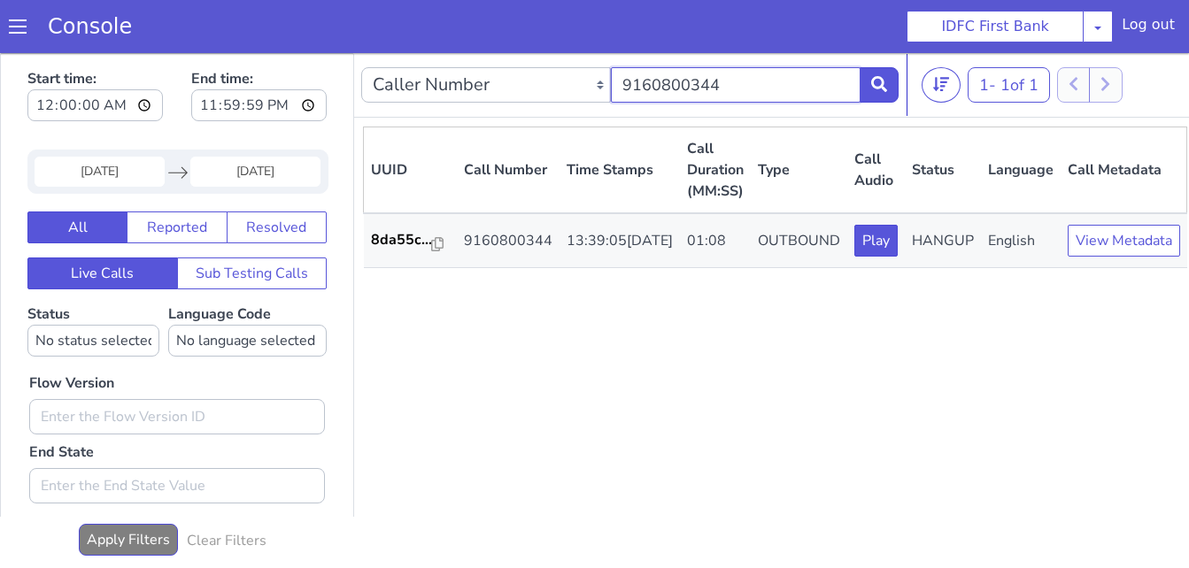
click at [683, 89] on input "9160800344" at bounding box center [736, 84] width 250 height 35
paste input "7903404878"
click at [899, 81] on nav "Caller Number Call UUID Custom Parameter 7903404878 1 - 1 of 1 20 50 100" at bounding box center [775, 85] width 842 height 65
click at [883, 82] on icon at bounding box center [879, 84] width 16 height 16
click at [723, 85] on input "7903404878" at bounding box center [736, 84] width 250 height 35
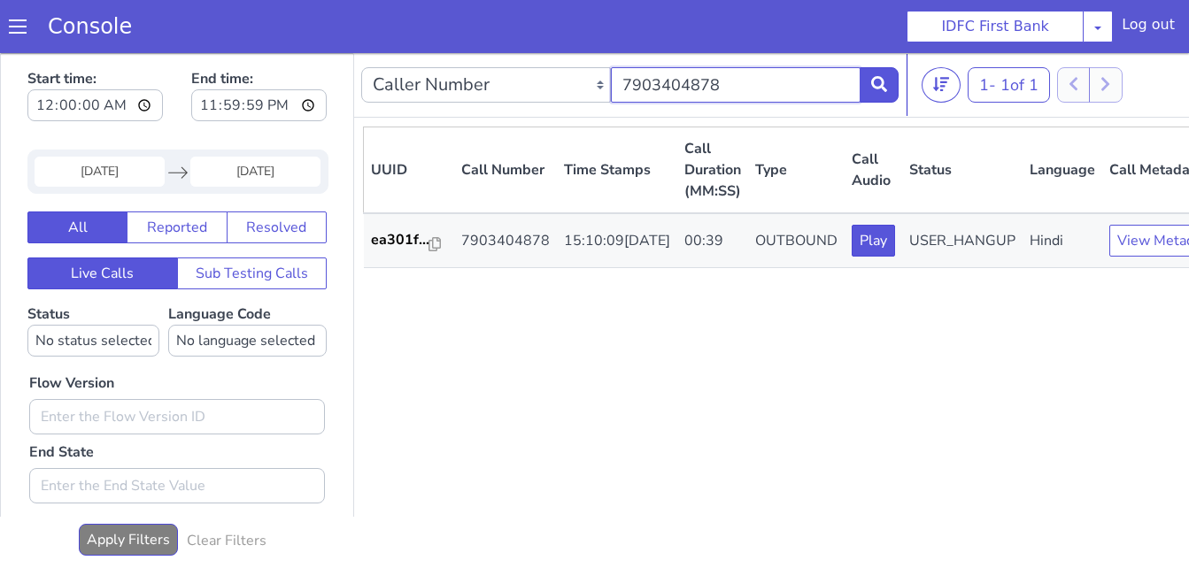
paste input "9582218660"
click at [859, 81] on input "9582218660" at bounding box center [736, 84] width 250 height 35
click at [873, 86] on icon at bounding box center [879, 84] width 16 height 16
click at [704, 84] on input "9582218660" at bounding box center [736, 84] width 250 height 35
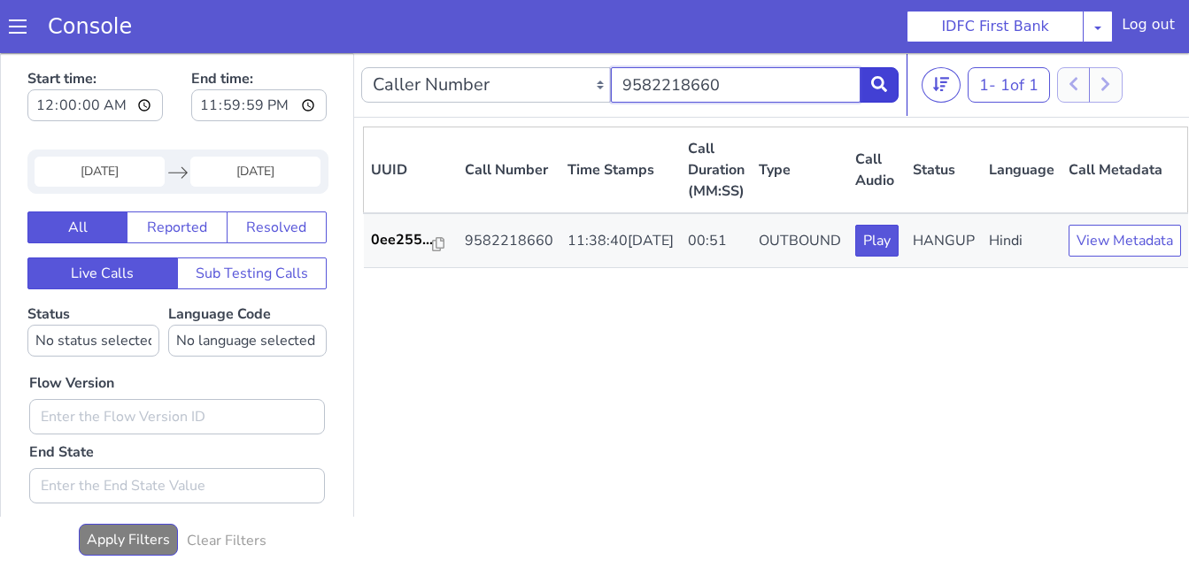
paste input "992153689"
click at [880, 89] on icon at bounding box center [879, 84] width 16 height 16
click at [781, 81] on input "9992153689" at bounding box center [736, 84] width 250 height 35
paste input "8019584267"
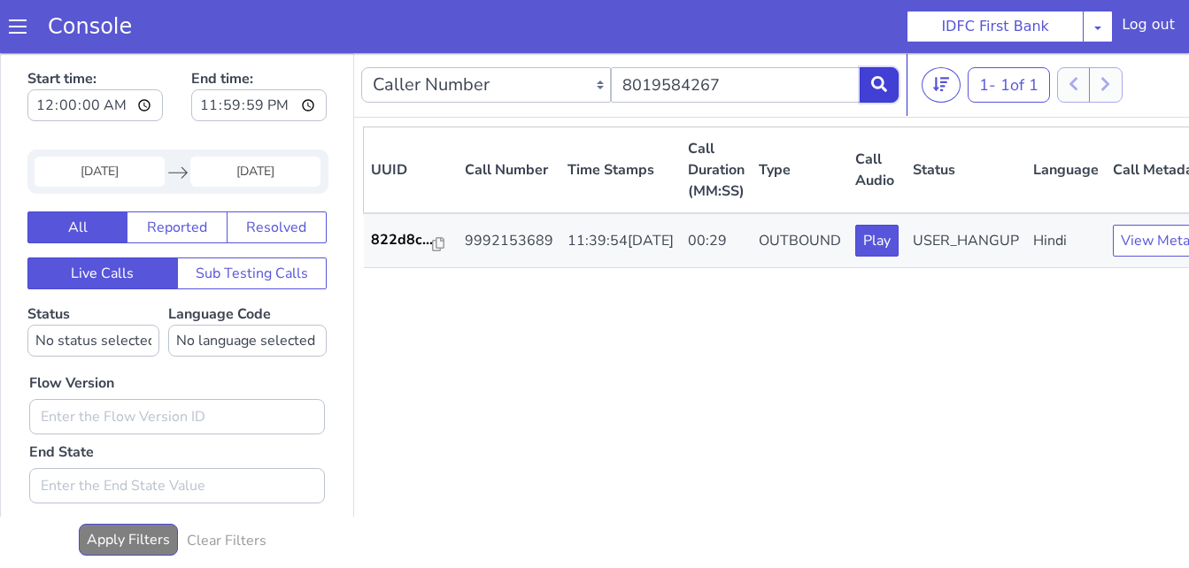
click at [869, 80] on button at bounding box center [879, 84] width 39 height 35
click at [715, 70] on input "8019584267" at bounding box center [736, 84] width 250 height 35
paste input "9877950583"
click at [887, 83] on icon at bounding box center [879, 84] width 16 height 16
click at [741, 63] on nav "Caller Number Call UUID Custom Parameter 9877950583 1 - 1 of 1 20 50 100" at bounding box center [796, 85] width 885 height 65
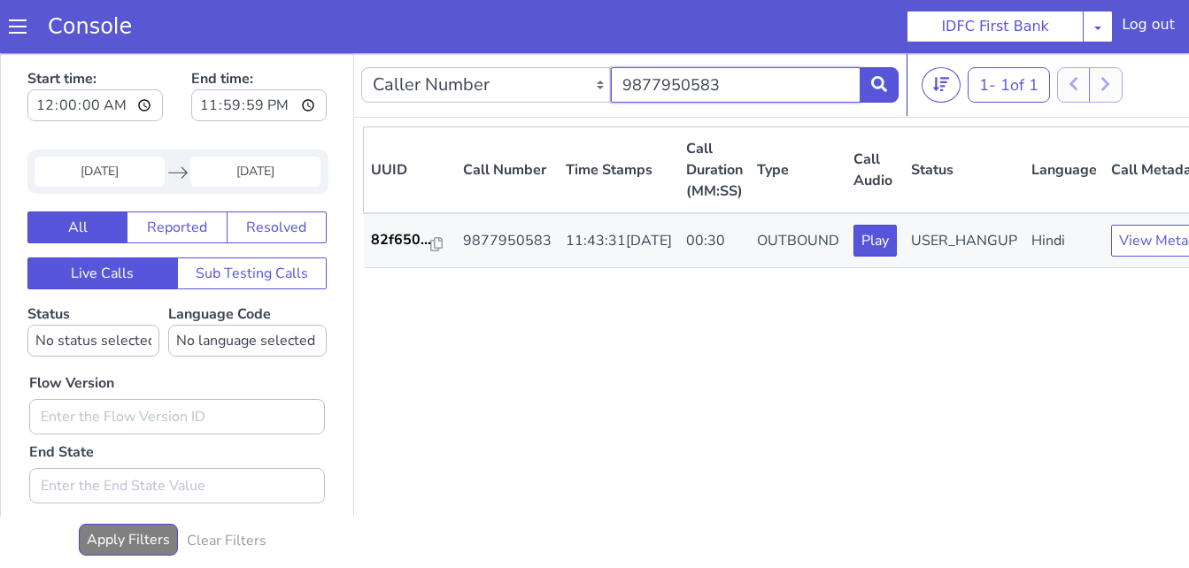
click at [740, 70] on input "9877950583" at bounding box center [736, 84] width 250 height 35
paste input "852299581"
click at [876, 84] on icon at bounding box center [879, 84] width 16 height 16
click at [735, 95] on input "8522995813" at bounding box center [736, 84] width 250 height 35
paste input "9807958790"
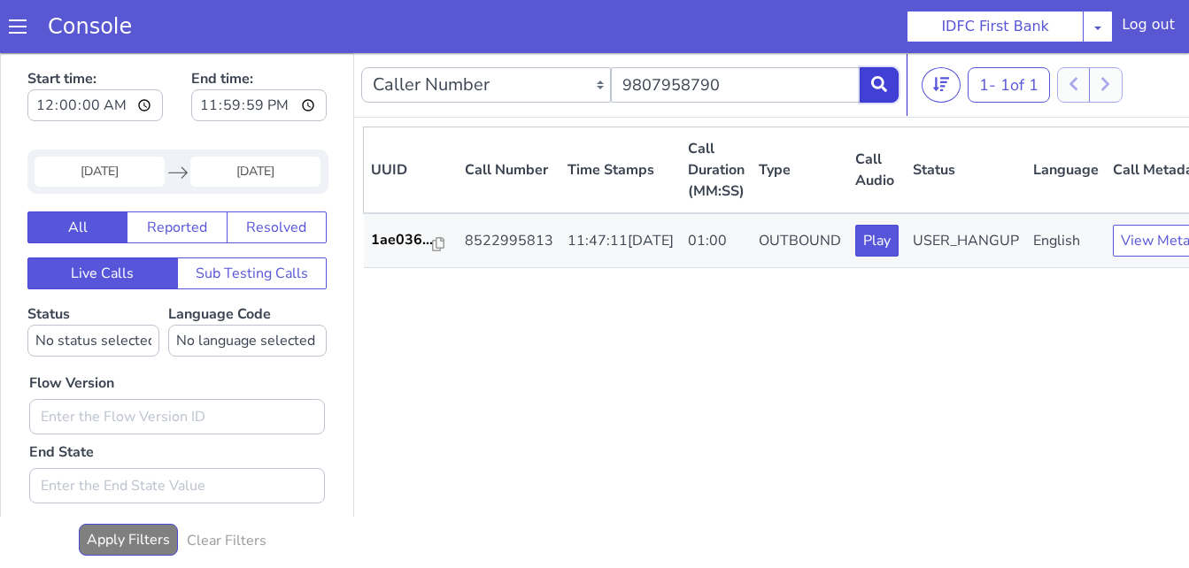
click at [866, 83] on button at bounding box center [879, 84] width 39 height 35
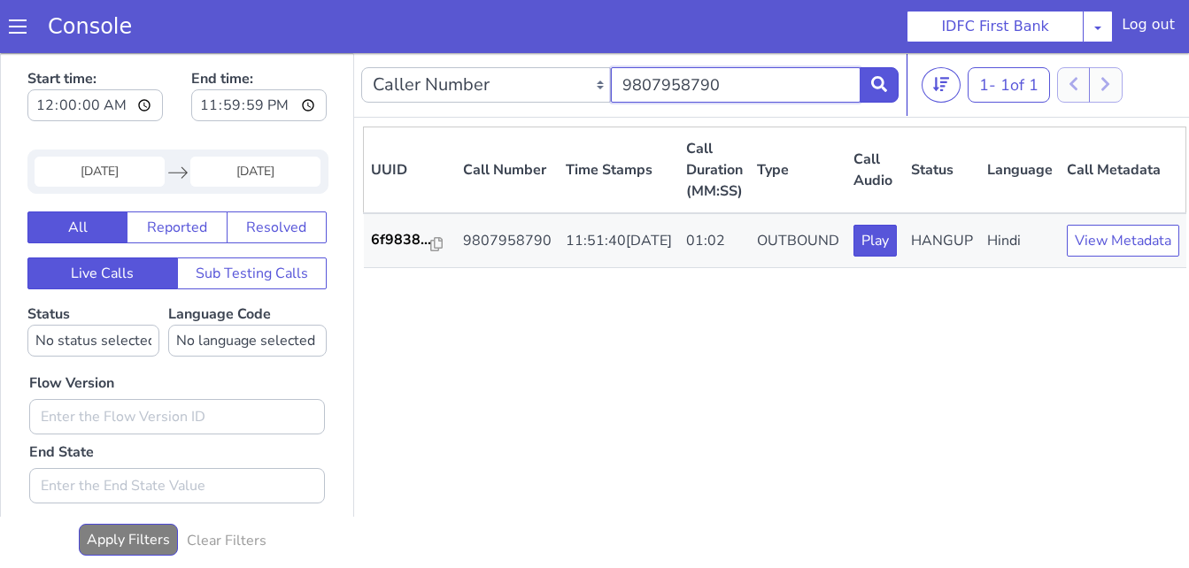
click at [766, 88] on input "9807958790" at bounding box center [736, 84] width 250 height 35
paste input "7878135458"
click at [872, 80] on icon at bounding box center [879, 84] width 16 height 16
click at [773, 74] on input "7878135458" at bounding box center [736, 84] width 250 height 35
paste input "9619588534"
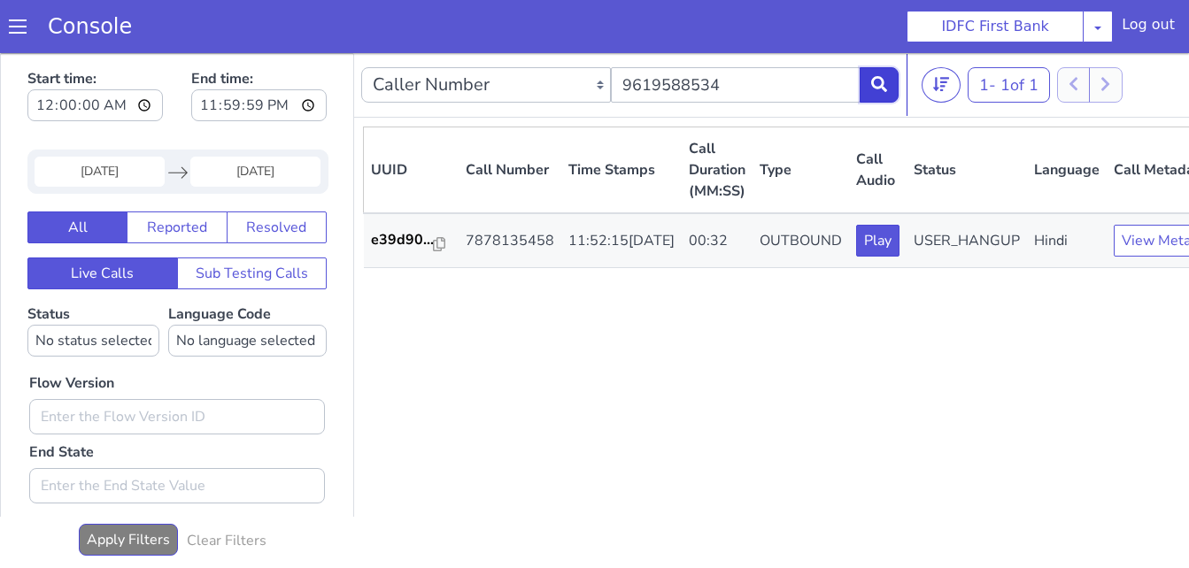
click at [875, 87] on icon at bounding box center [879, 84] width 16 height 16
click at [744, 86] on input "9619588534" at bounding box center [736, 84] width 250 height 35
paste input "6359007269"
click at [869, 82] on button at bounding box center [879, 84] width 39 height 35
click at [735, 97] on input "6359007269" at bounding box center [736, 84] width 250 height 35
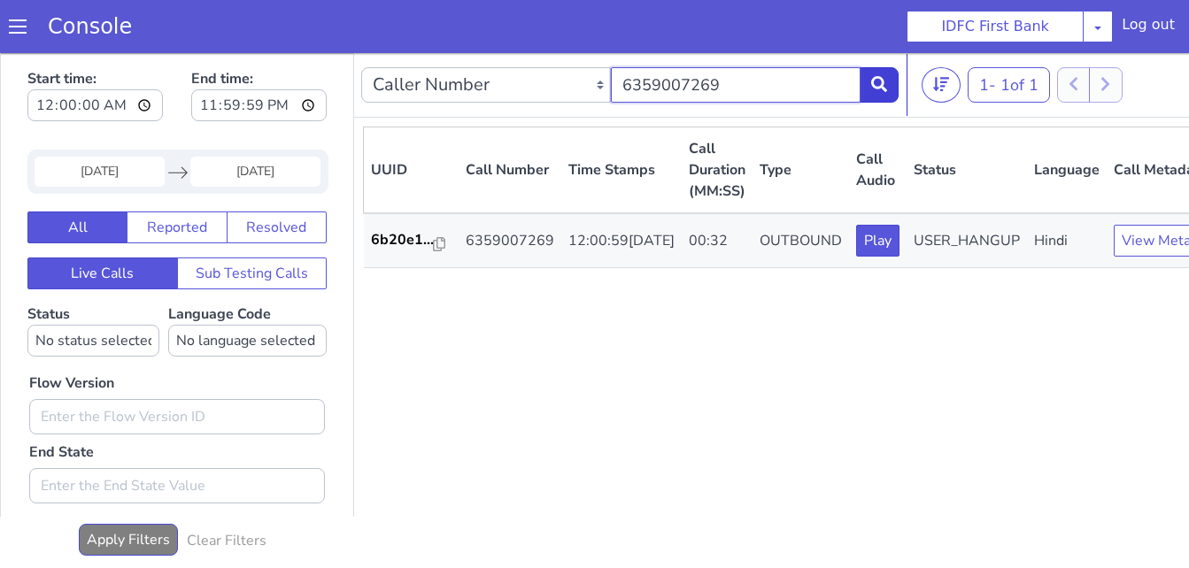
paste input "9368225621"
click at [883, 94] on button at bounding box center [879, 84] width 39 height 35
click at [755, 90] on input "9368225621" at bounding box center [736, 84] width 250 height 35
paste input "713077869"
click at [878, 82] on icon at bounding box center [879, 84] width 16 height 16
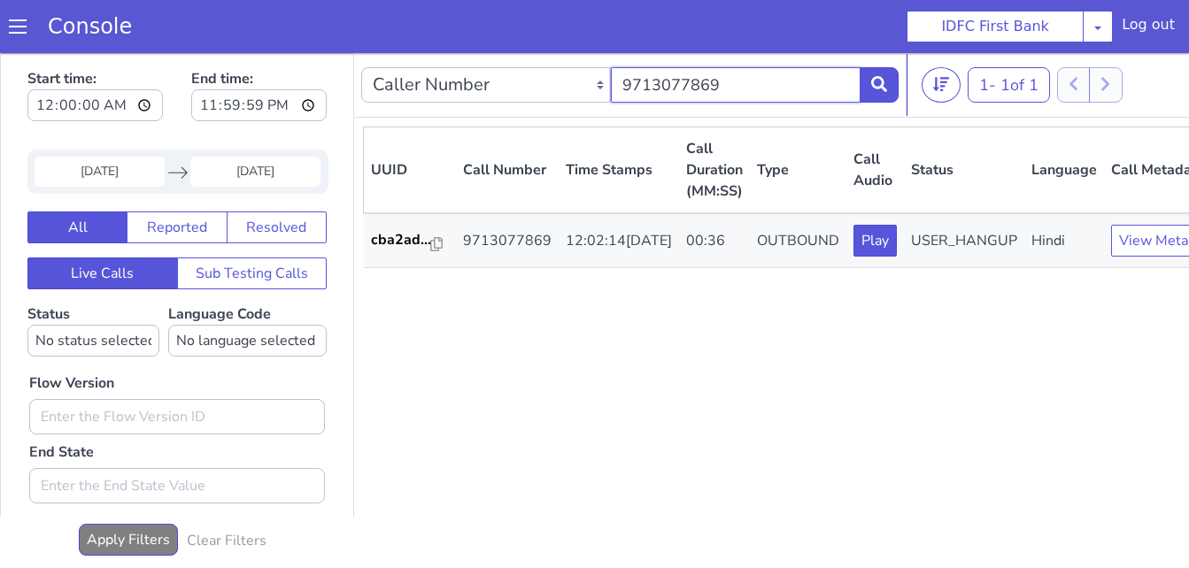
click at [741, 83] on input "9713077869" at bounding box center [736, 84] width 250 height 35
paste input "8898829634"
click at [883, 89] on icon at bounding box center [879, 84] width 16 height 16
click at [765, 92] on input "8898829634" at bounding box center [736, 84] width 250 height 35
paste input "429929969"
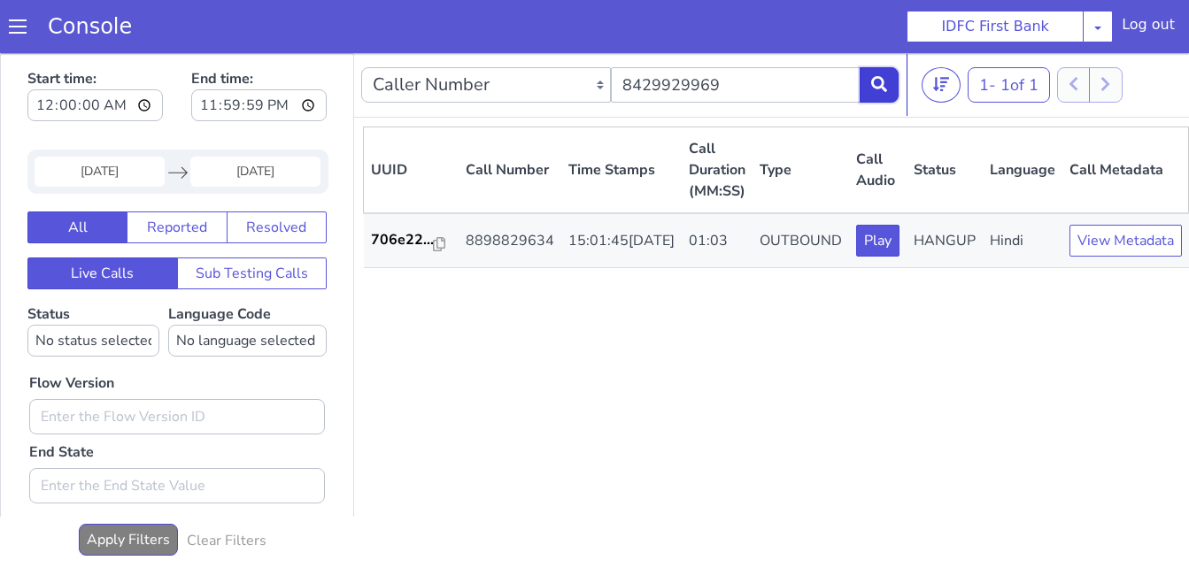
click at [886, 90] on icon at bounding box center [879, 84] width 16 height 16
click at [742, 438] on div "UUID Call Number Time Stamps Call Duration (MM:SS) Type Call Audio Status Langu…" at bounding box center [774, 346] width 823 height 438
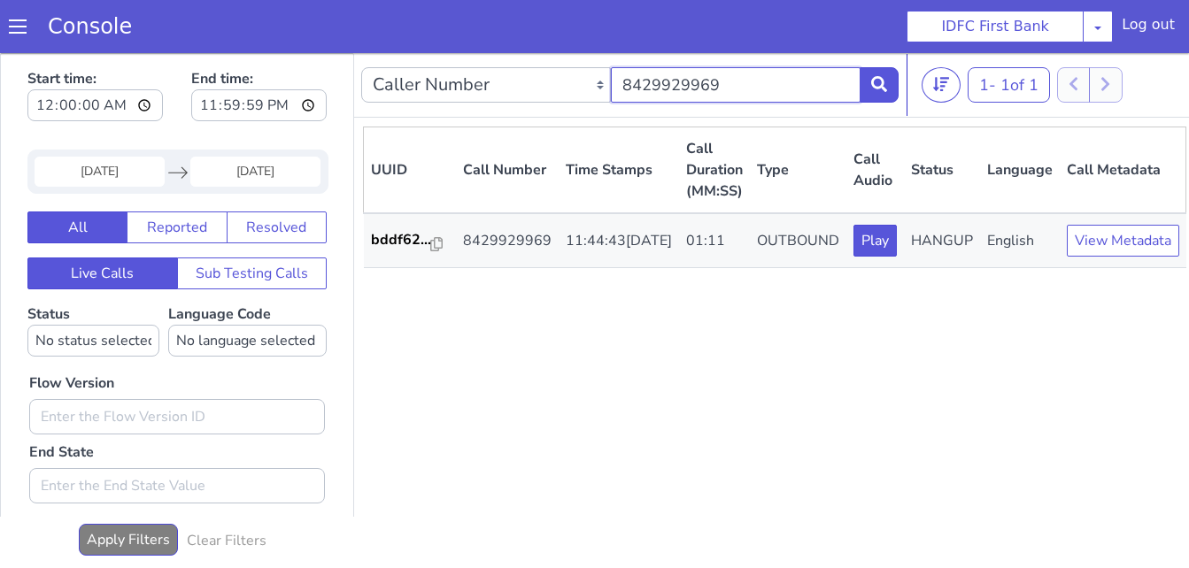
click at [751, 89] on input "8429929969" at bounding box center [736, 84] width 250 height 35
paste input "9893211456"
click at [876, 87] on icon at bounding box center [879, 84] width 16 height 16
click at [765, 87] on input "9893211456" at bounding box center [736, 84] width 250 height 35
paste input "792834483"
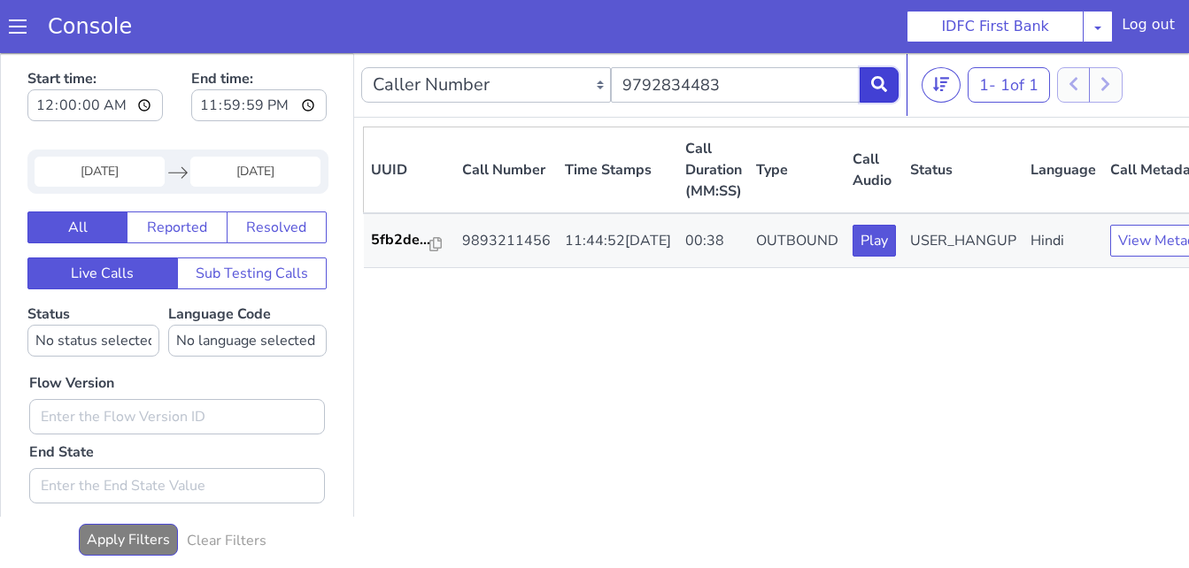
click at [882, 86] on icon at bounding box center [879, 84] width 16 height 16
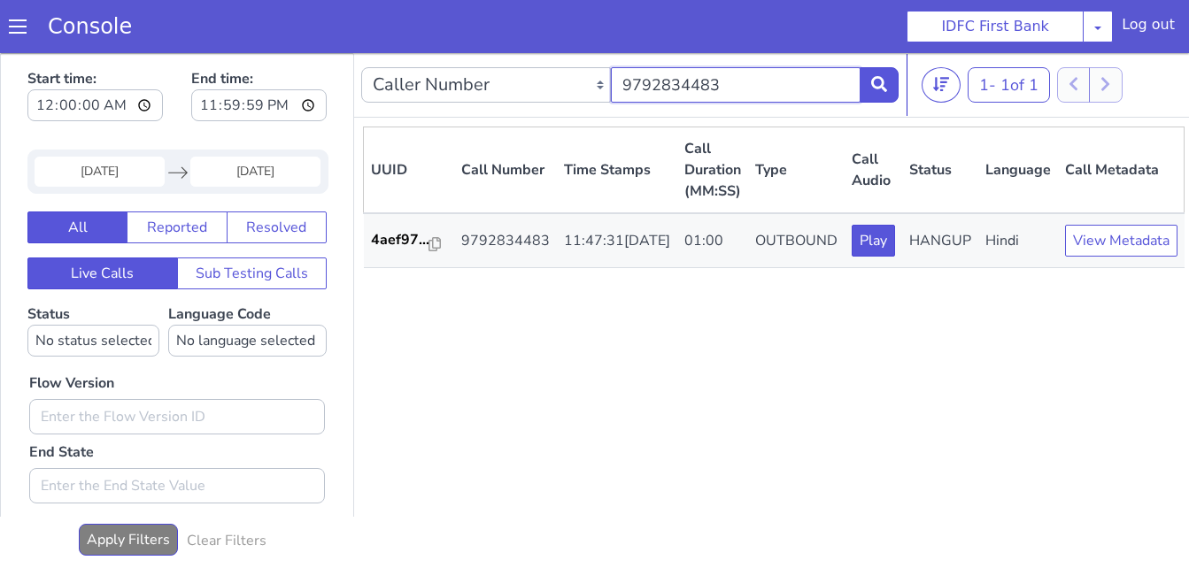
click at [749, 89] on input "9792834483" at bounding box center [736, 84] width 250 height 35
paste input "110430411"
click at [883, 83] on icon at bounding box center [879, 84] width 16 height 16
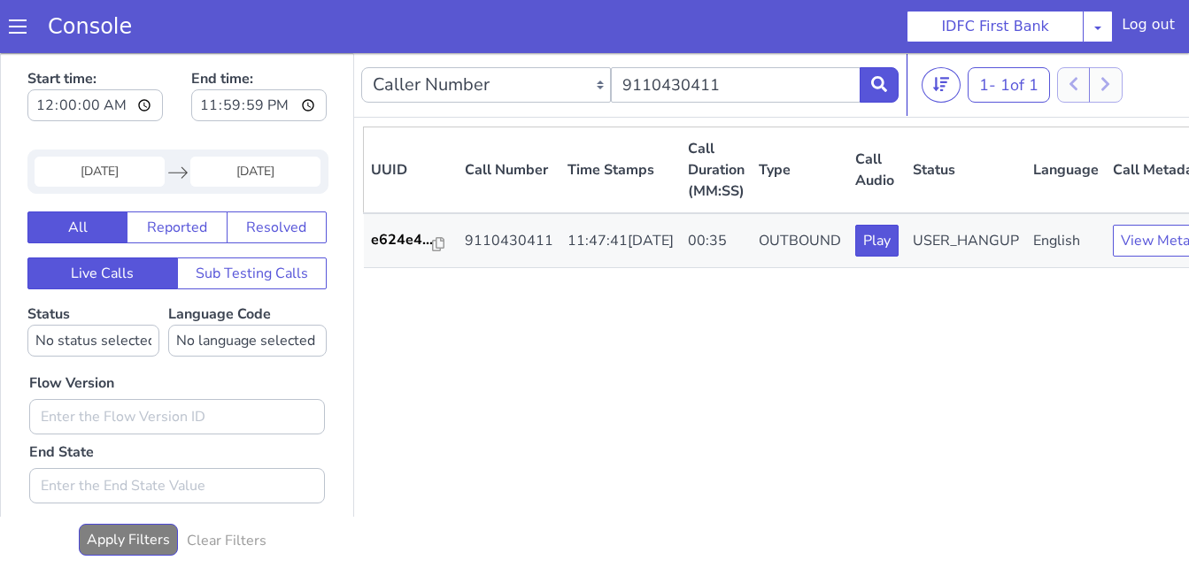
click at [999, 343] on div "UUID Call Number Time Stamps Call Duration (MM:SS) Type Call Audio Status Langu…" at bounding box center [797, 346] width 869 height 438
click at [777, 405] on div "UUID Call Number Time Stamps Call Duration (MM:SS) Type Call Audio Status Langu…" at bounding box center [797, 346] width 869 height 438
click at [739, 83] on input "9110430411" at bounding box center [736, 84] width 250 height 35
paste input "899034658"
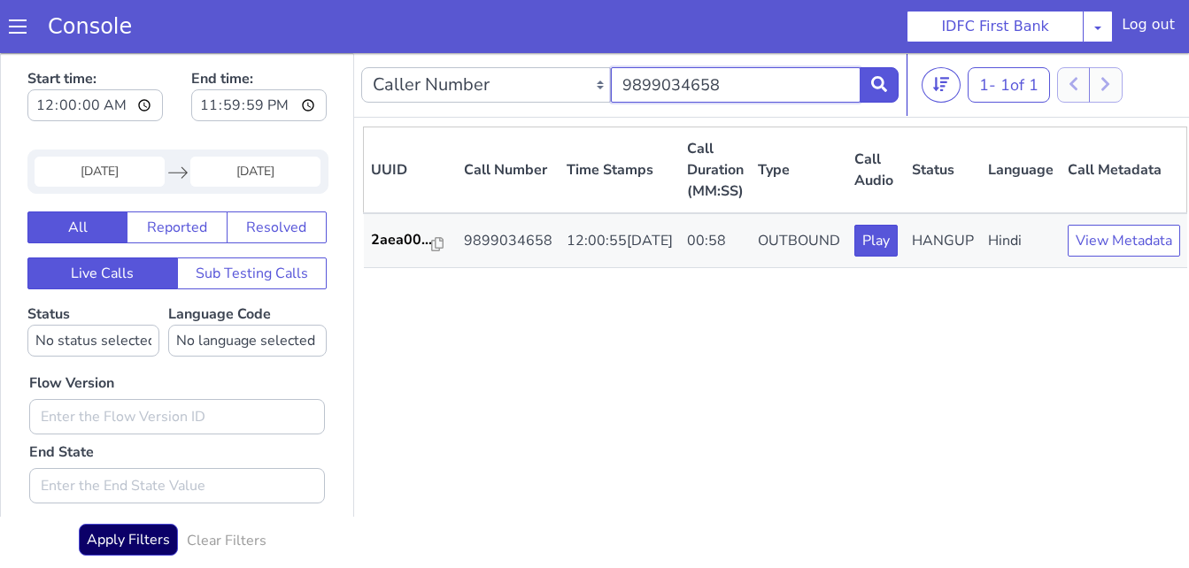
click at [756, 75] on input "9899034658" at bounding box center [736, 84] width 250 height 35
paste input "115992516"
click at [740, 73] on input "9115992516" at bounding box center [736, 84] width 250 height 35
paste input "701288120"
click at [744, 94] on input "9701288120" at bounding box center [736, 84] width 250 height 35
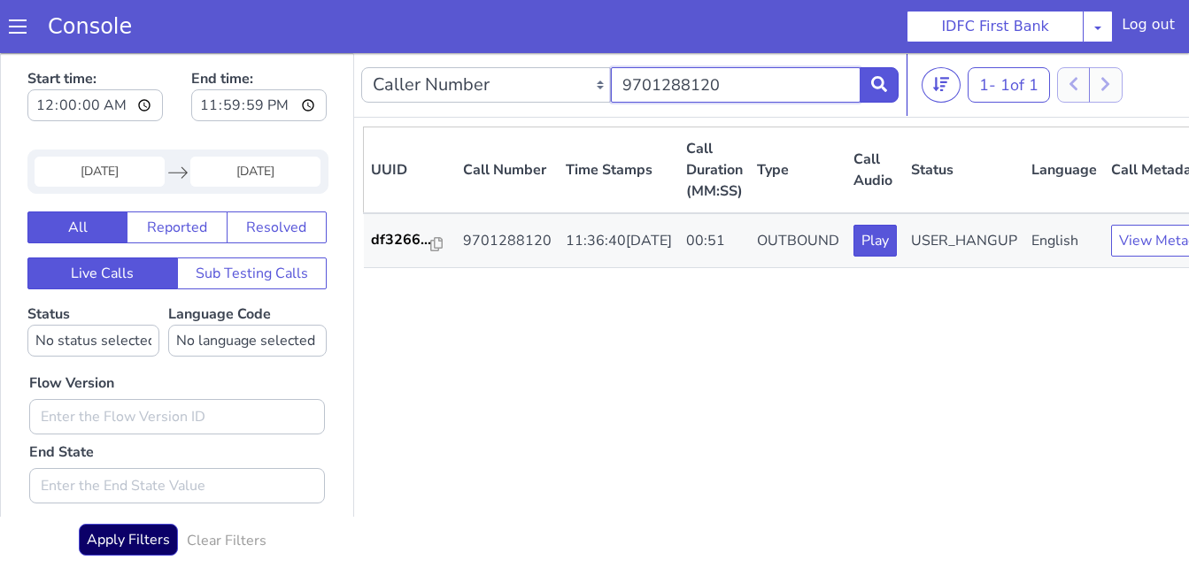
paste input "6000610668"
type input "6000610668"
click at [879, 85] on icon at bounding box center [879, 84] width 16 height 16
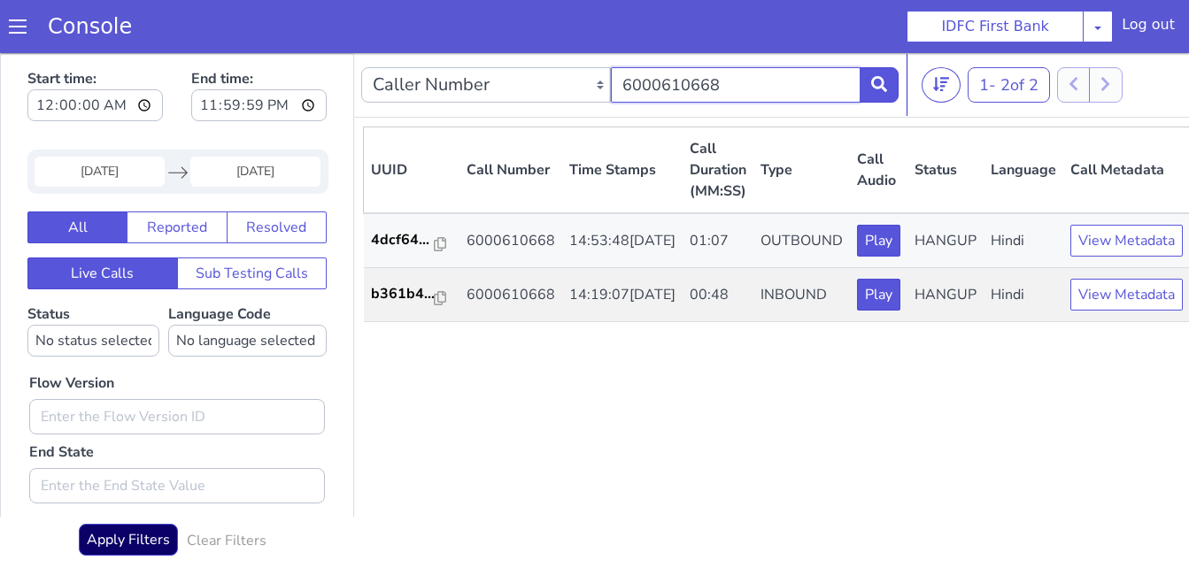
click at [777, 78] on input "6000610668" at bounding box center [736, 84] width 250 height 35
paste input "7045239864"
type input "7045239864"
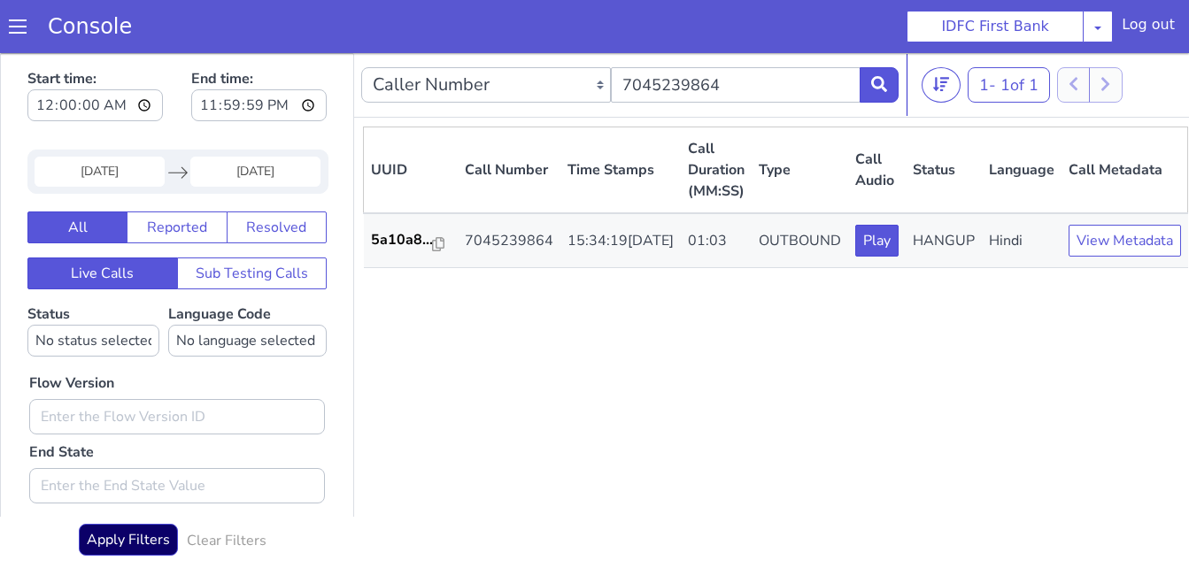
click at [572, 511] on div "UUID Call Number Time Stamps Call Duration (MM:SS) Type Call Audio Status Langu…" at bounding box center [775, 346] width 825 height 438
